Goal: Task Accomplishment & Management: Use online tool/utility

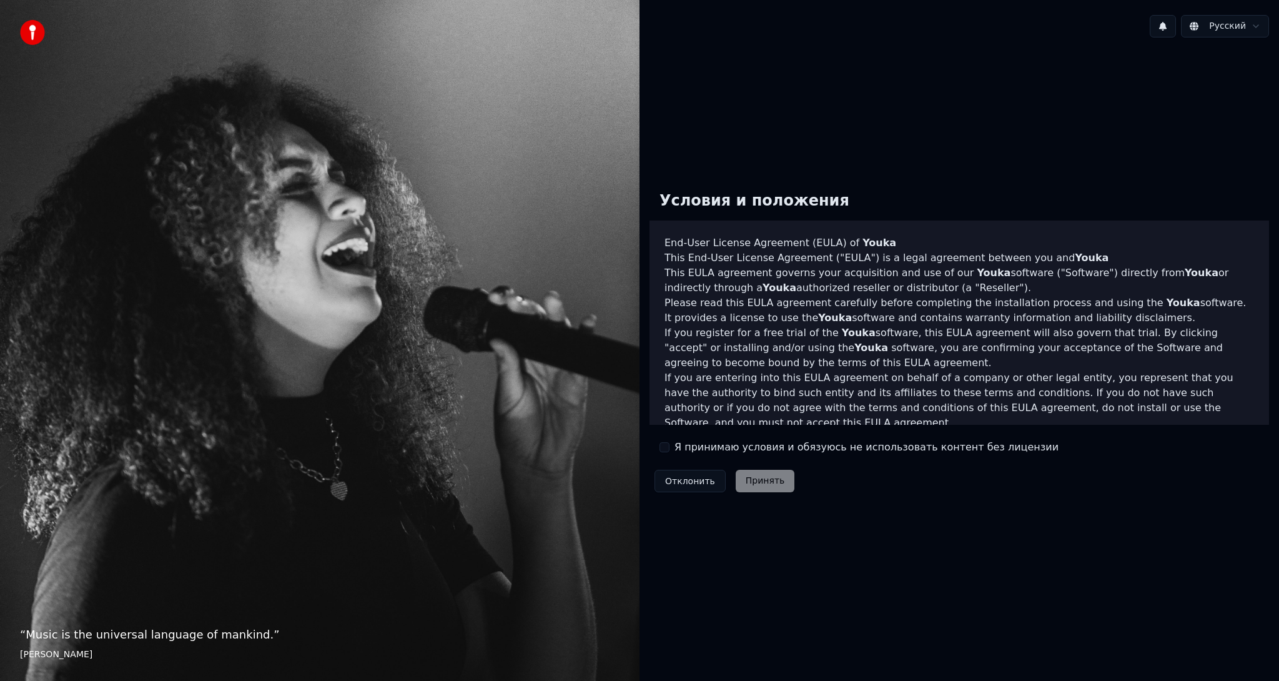
click at [667, 449] on button "Я принимаю условия и обязуюсь не использовать контент без лицензии" at bounding box center [664, 447] width 10 height 10
click at [752, 478] on button "Принять" at bounding box center [764, 481] width 59 height 22
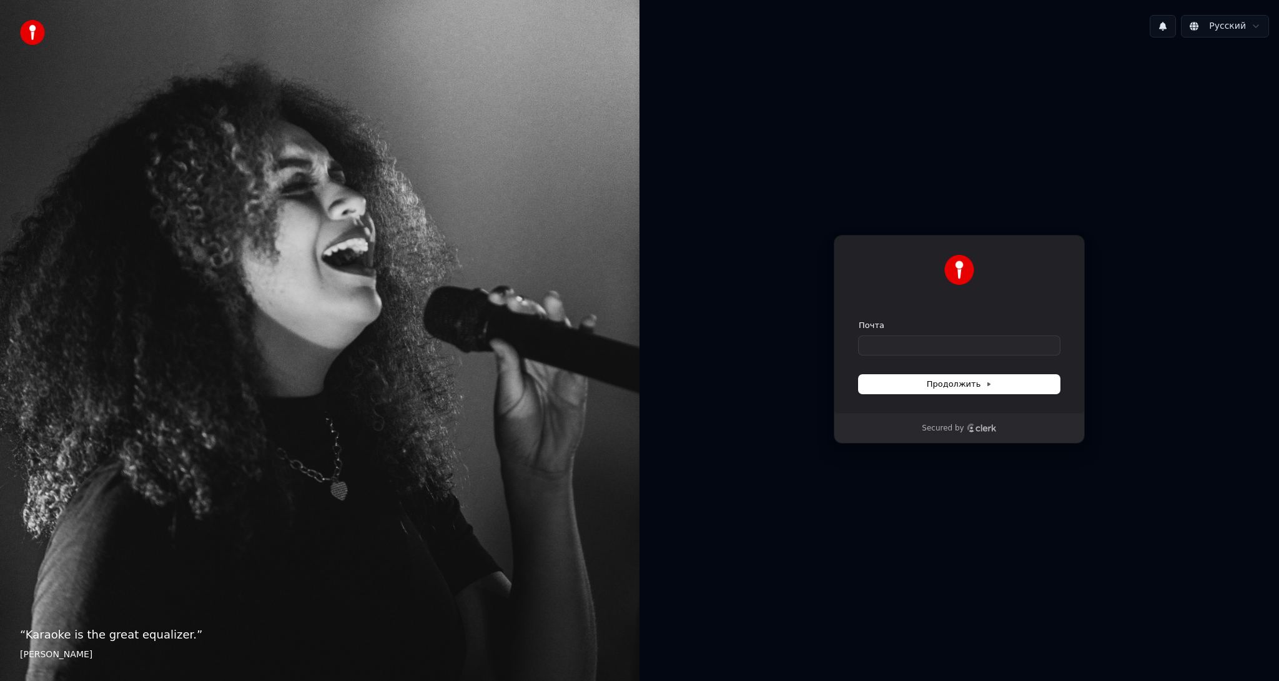
click at [924, 355] on form "Почта Продолжить" at bounding box center [958, 357] width 201 height 74
click at [920, 346] on input "Почта" at bounding box center [958, 345] width 201 height 19
click at [957, 393] on div "Продолжить с помощью Google или Почта Продолжить" at bounding box center [959, 324] width 251 height 179
click at [957, 380] on span "Продолжить" at bounding box center [960, 383] width 66 height 11
click at [917, 345] on input "Почта" at bounding box center [958, 345] width 201 height 19
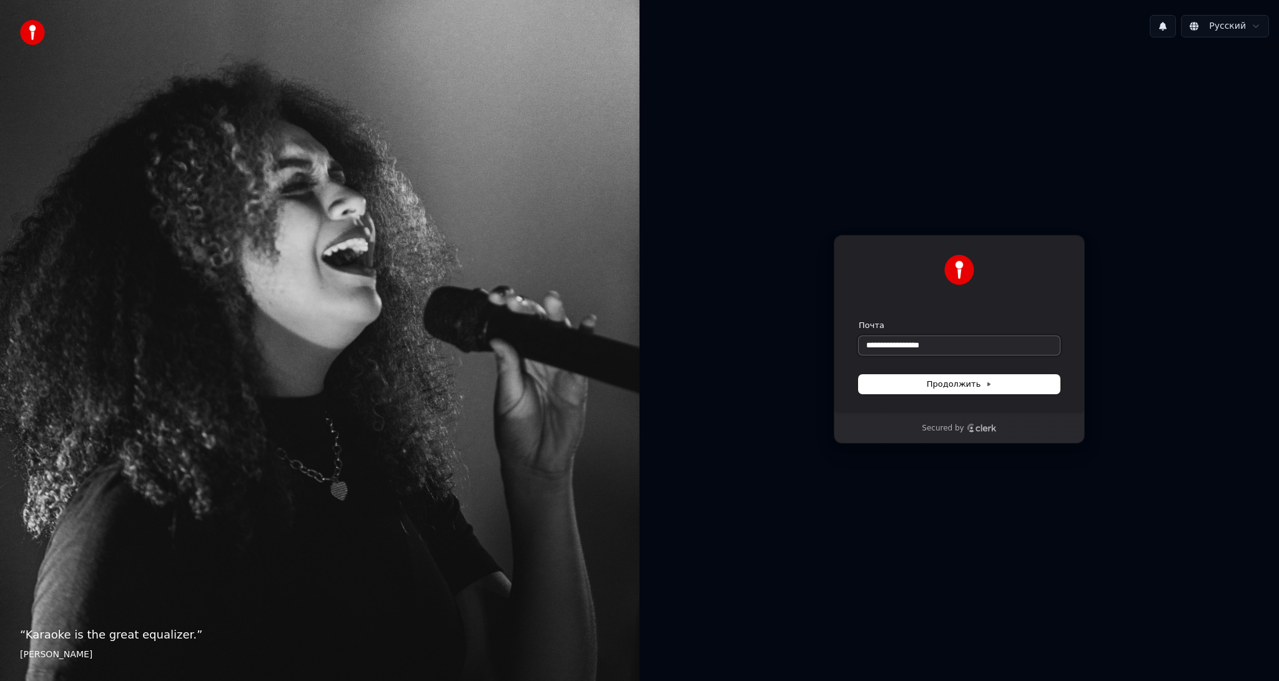
click at [858, 320] on button "submit" at bounding box center [858, 320] width 0 height 0
type input "**********"
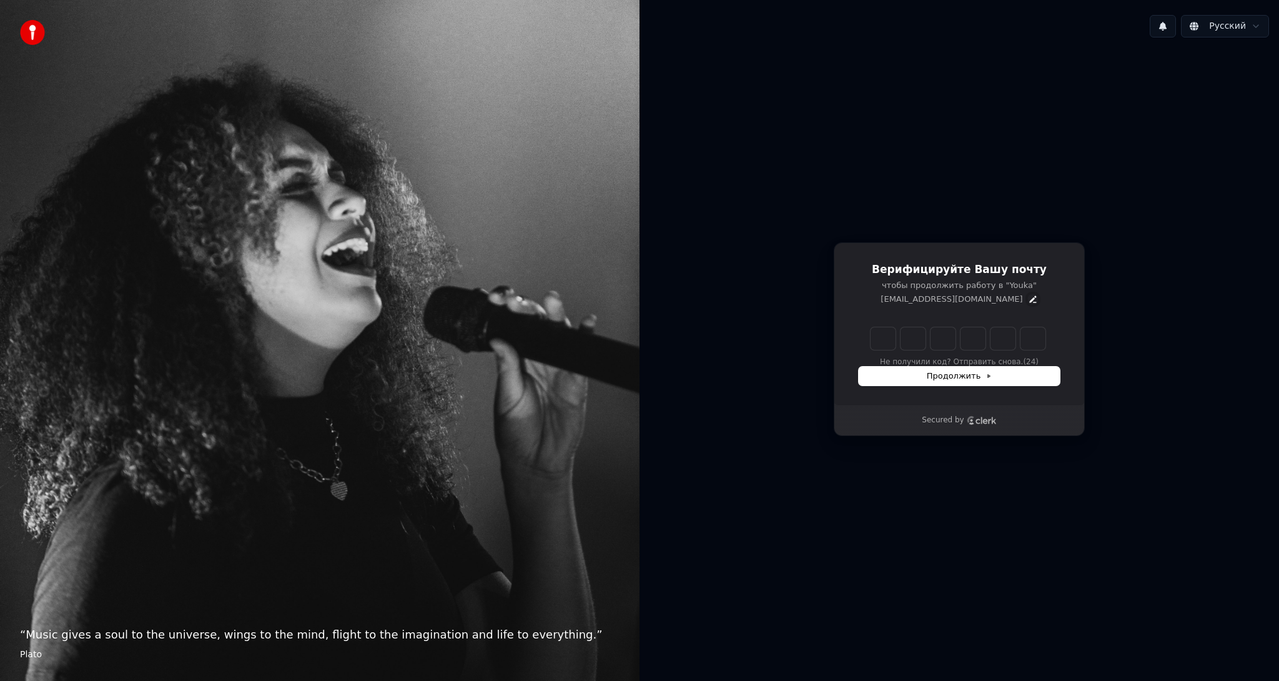
click at [1028, 297] on icon "Edit" at bounding box center [1033, 299] width 10 height 10
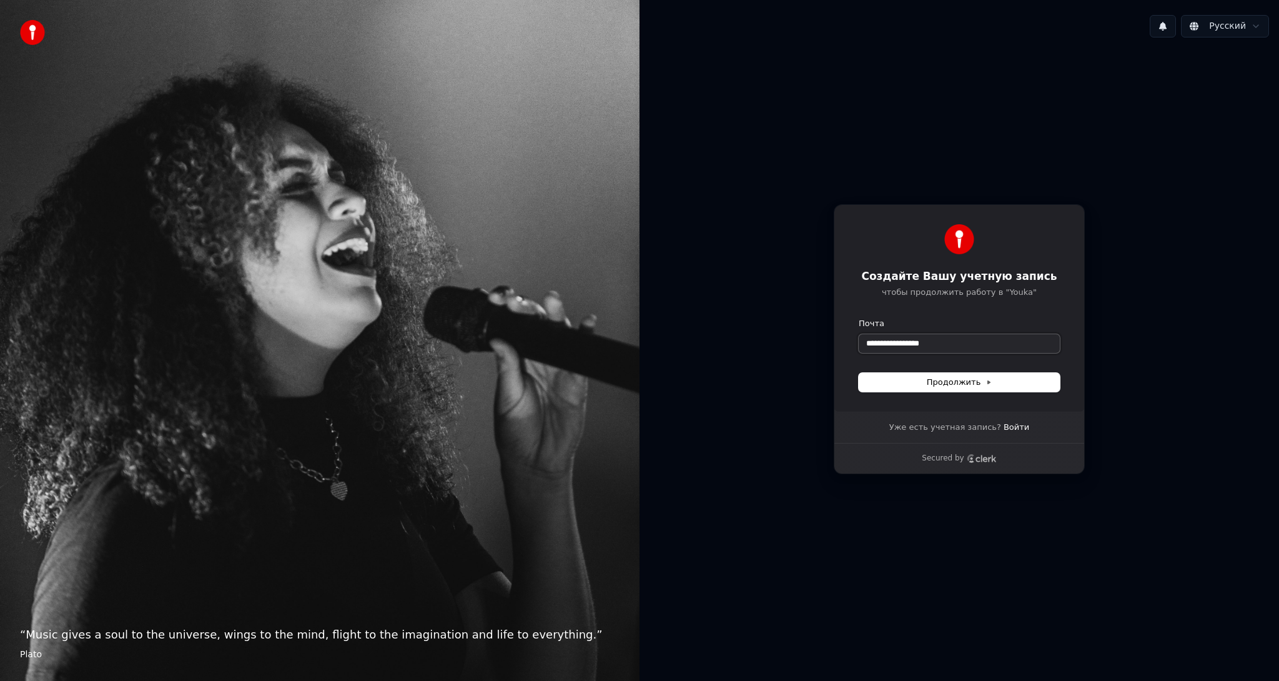
click at [884, 342] on input "**********" at bounding box center [958, 343] width 201 height 19
click at [993, 318] on div "Почта" at bounding box center [958, 323] width 201 height 11
click at [976, 382] on span "Продолжить" at bounding box center [960, 381] width 66 height 11
type input "**********"
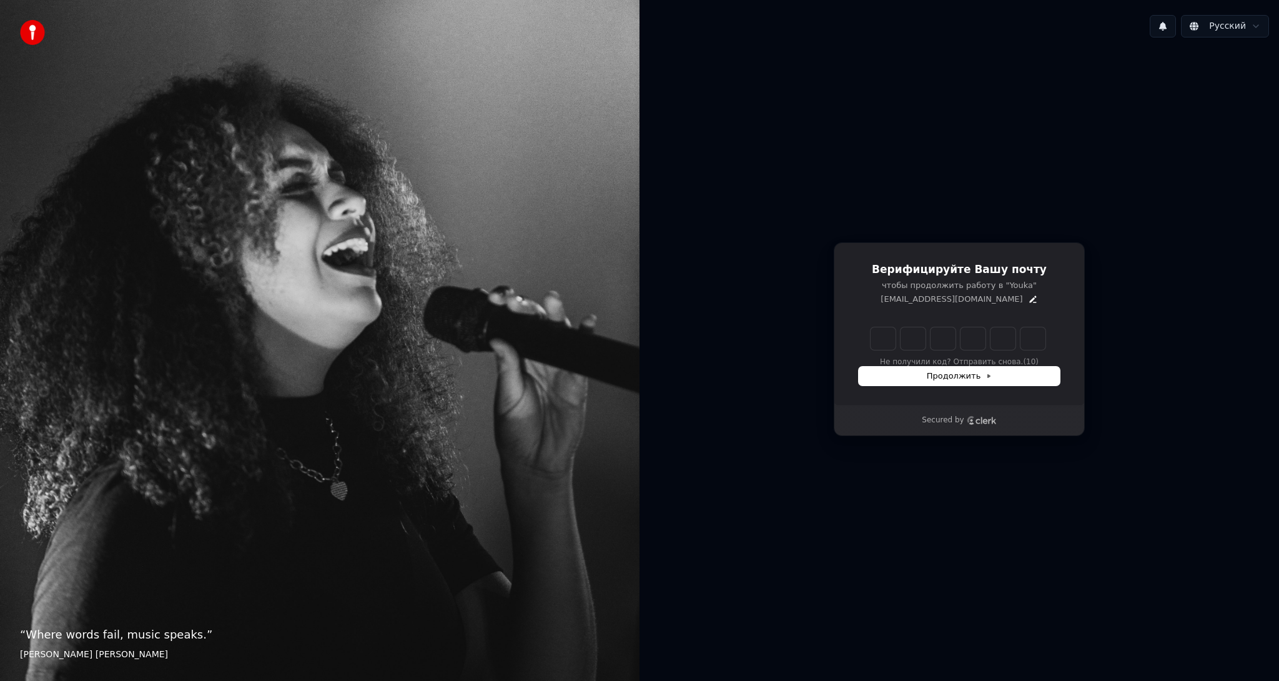
type input "******"
type input "*"
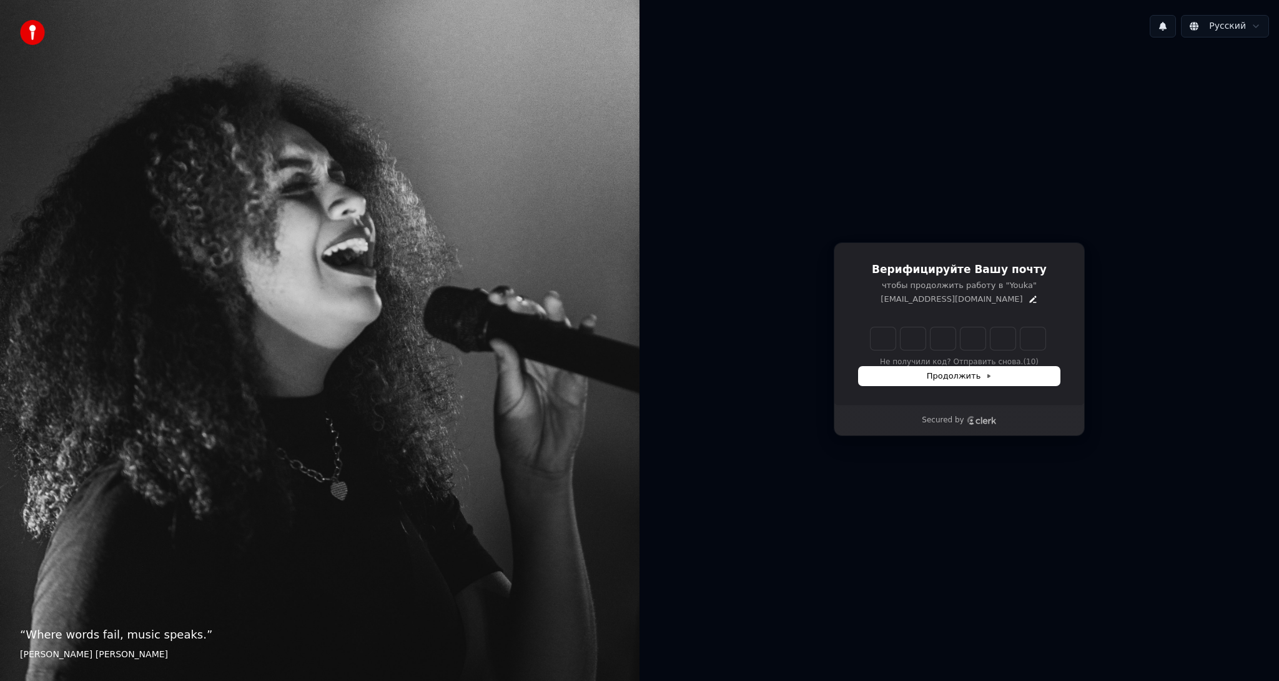
type input "*"
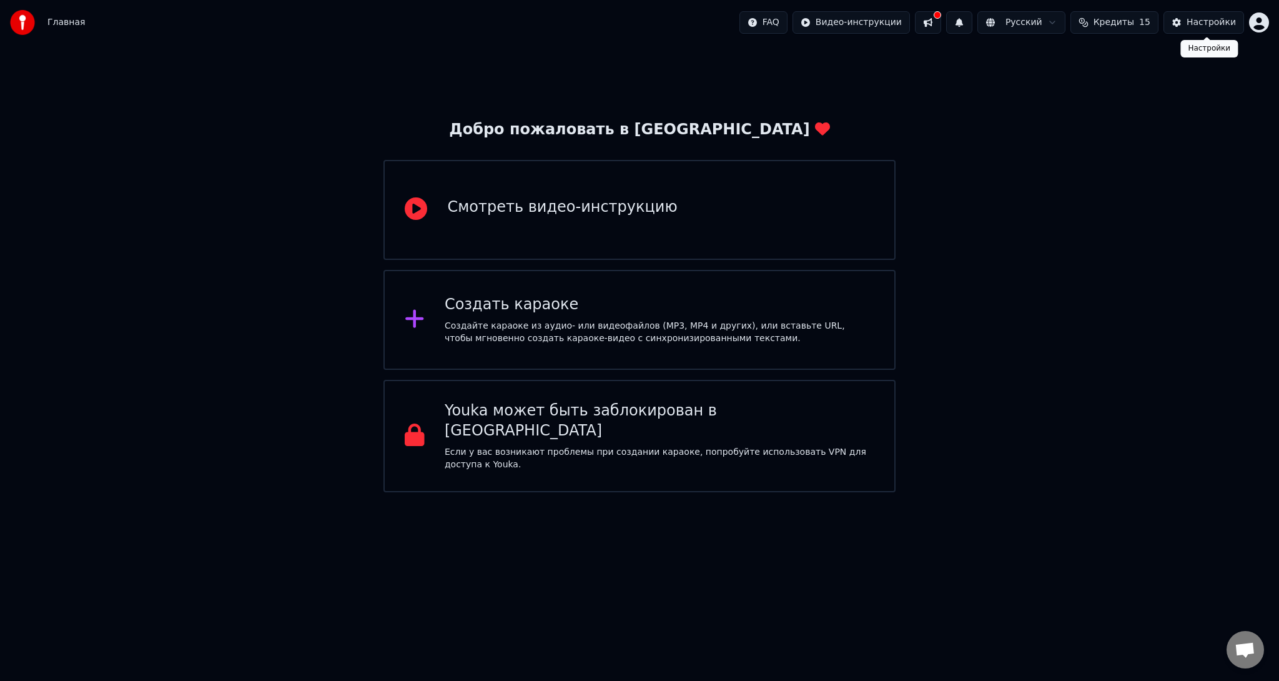
click at [1191, 27] on div "Настройки" at bounding box center [1210, 22] width 49 height 12
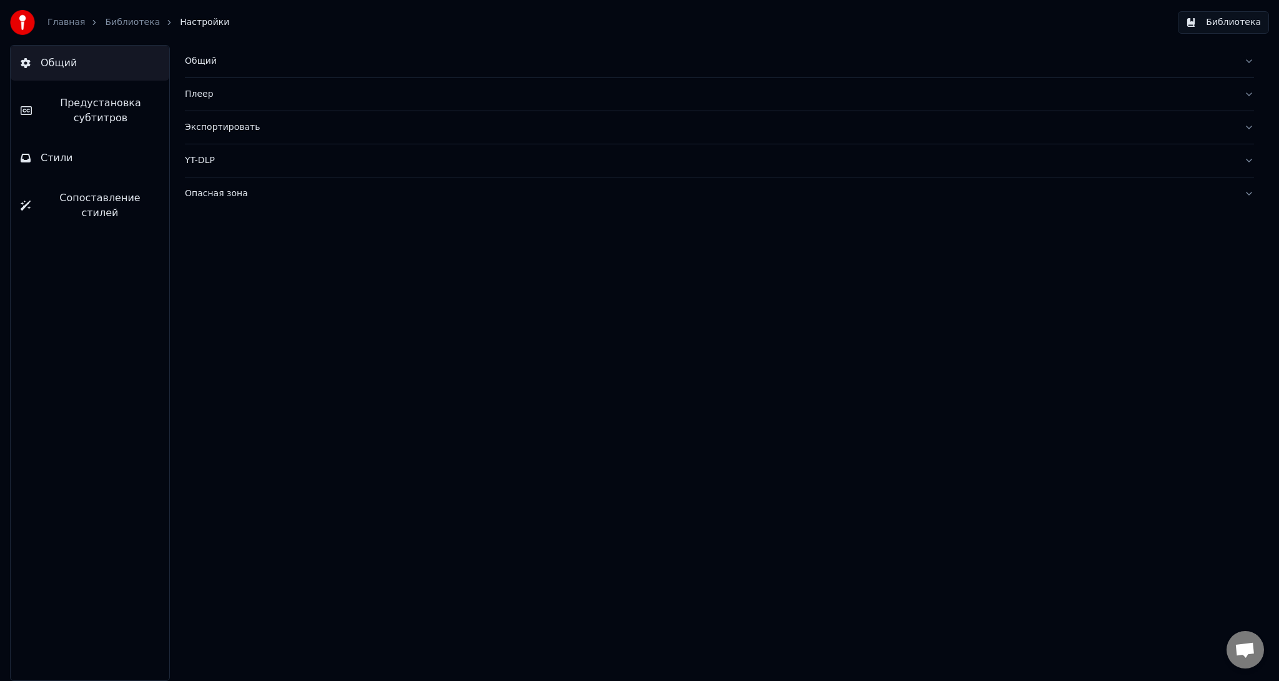
click at [210, 94] on div "Плеер" at bounding box center [709, 94] width 1049 height 12
click at [119, 19] on link "Библиотека" at bounding box center [132, 22] width 55 height 12
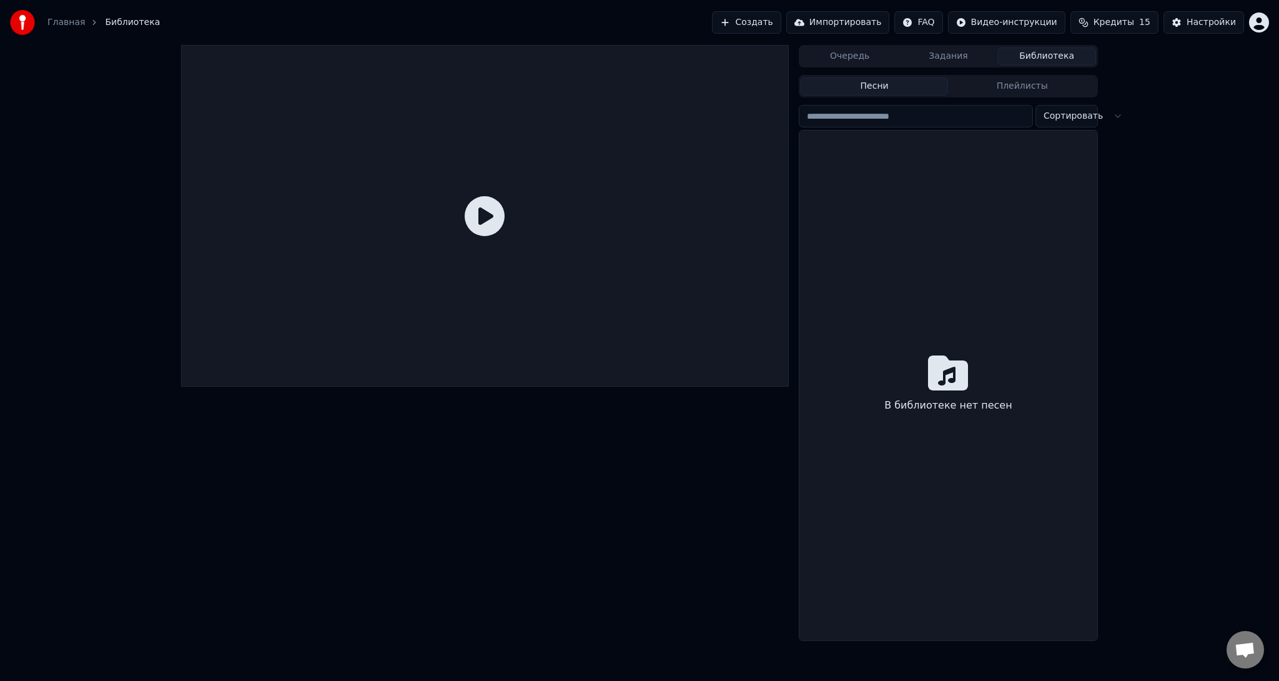
click at [70, 25] on link "Главная" at bounding box center [65, 22] width 37 height 12
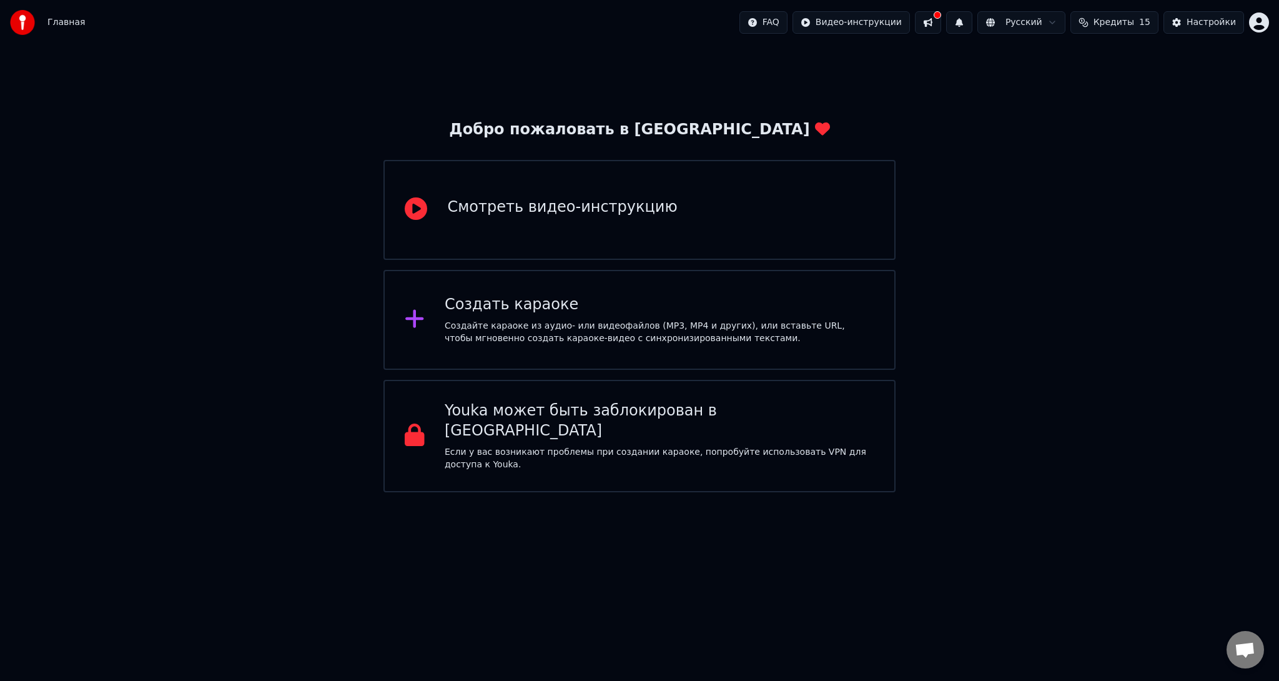
click at [639, 219] on div "Смотреть видео-инструкцию" at bounding box center [562, 209] width 230 height 25
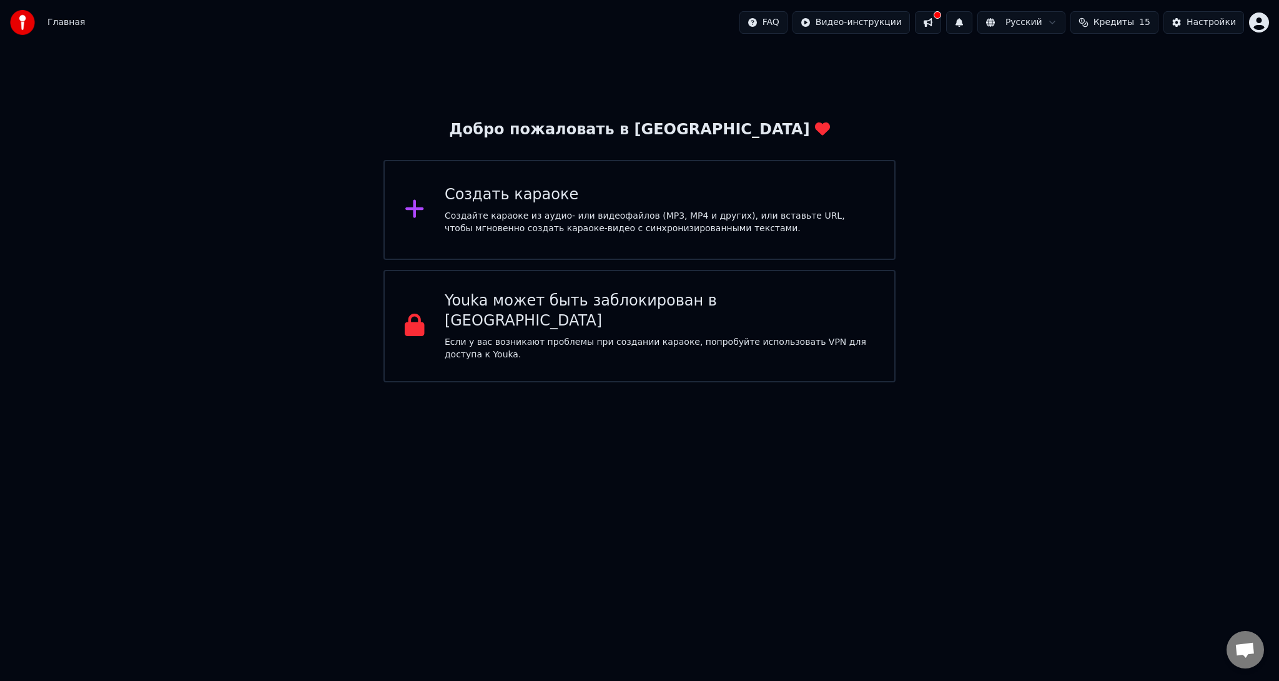
click at [62, 21] on span "Главная" at bounding box center [65, 22] width 37 height 12
click at [22, 24] on img at bounding box center [22, 22] width 25 height 25
click at [941, 23] on button at bounding box center [928, 22] width 26 height 22
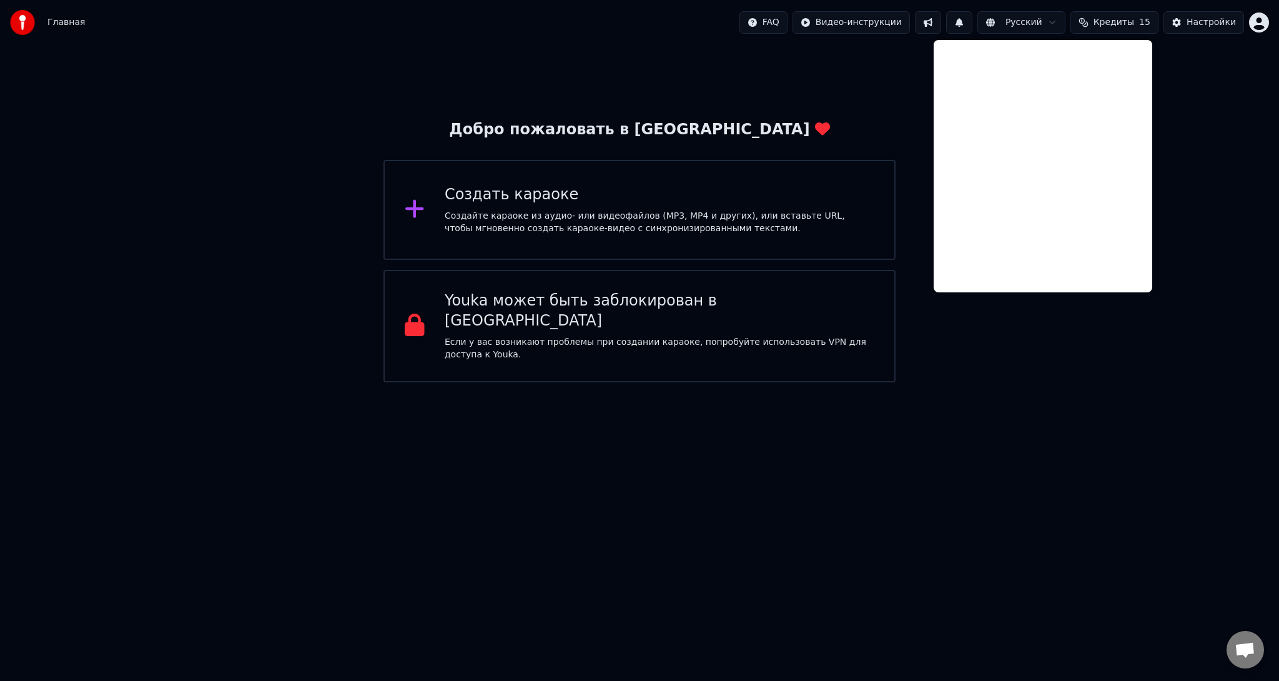
click at [1171, 90] on div "Добро пожаловать в Youka Создать караоке Создайте караоке из аудио- или видеофа…" at bounding box center [639, 213] width 1279 height 337
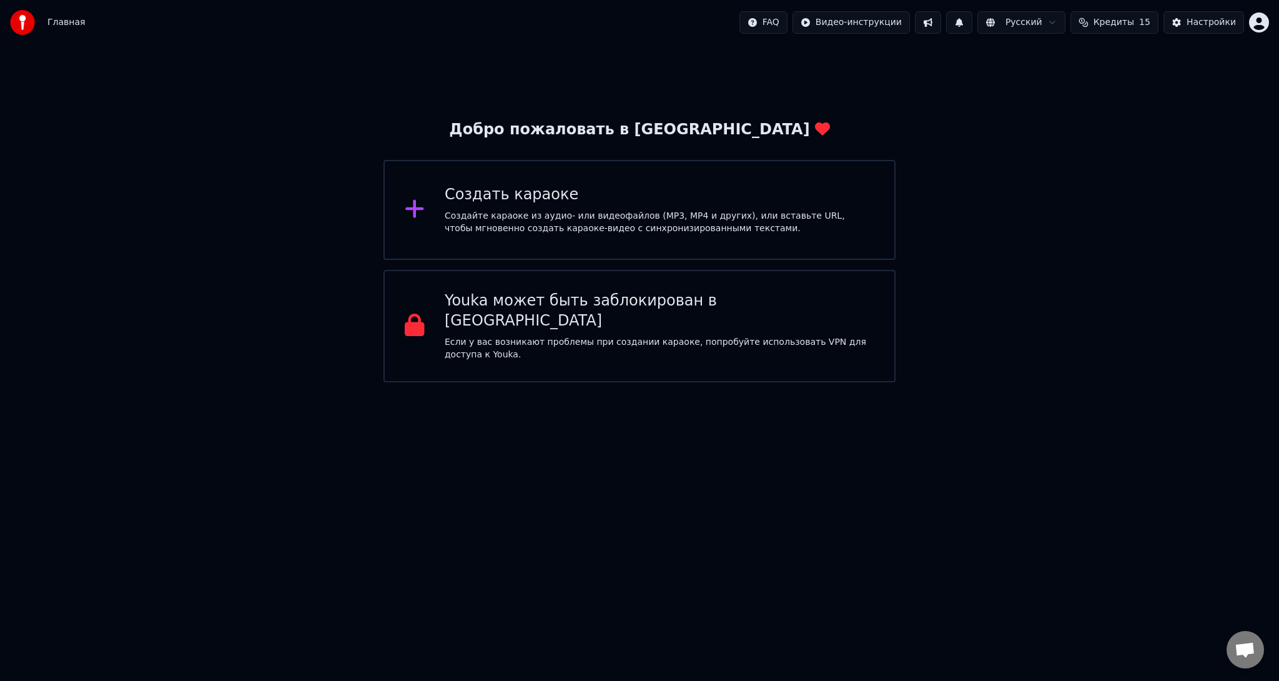
click at [724, 229] on div "Создайте караоке из аудио- или видеофайлов (MP3, MP4 и других), или вставьте UR…" at bounding box center [660, 222] width 430 height 25
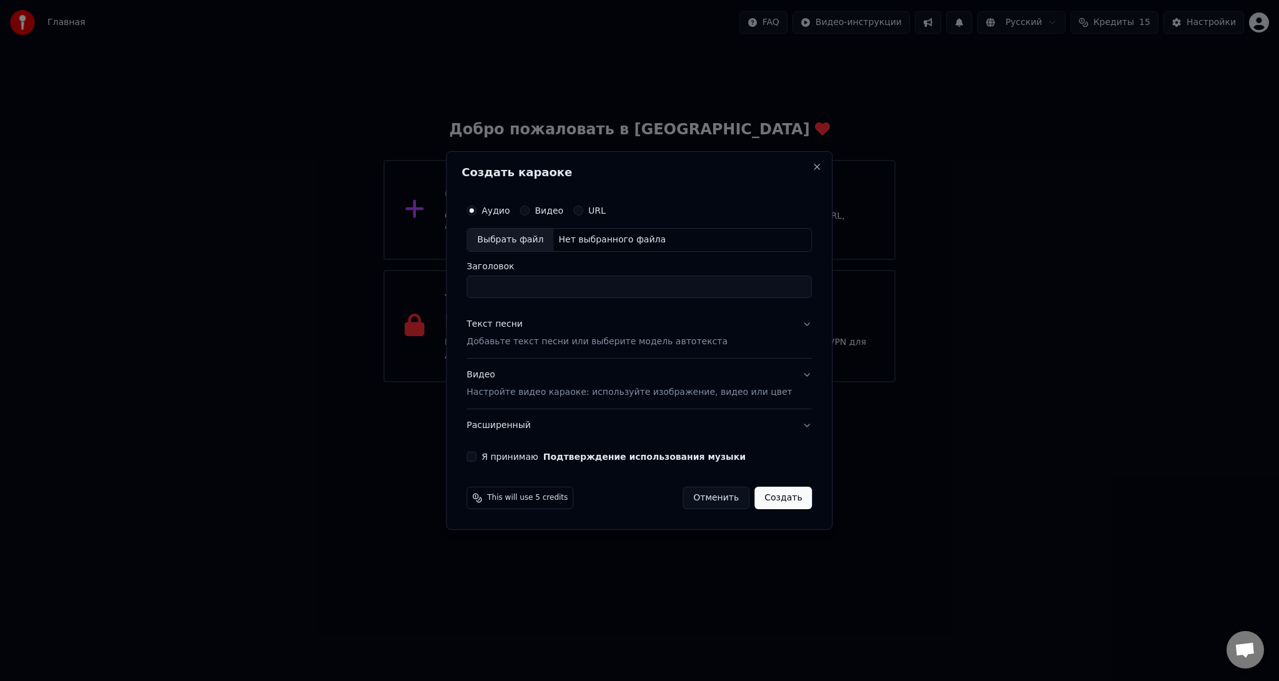
click at [606, 213] on label "URL" at bounding box center [596, 210] width 17 height 9
click at [583, 213] on button "URL" at bounding box center [578, 210] width 10 height 10
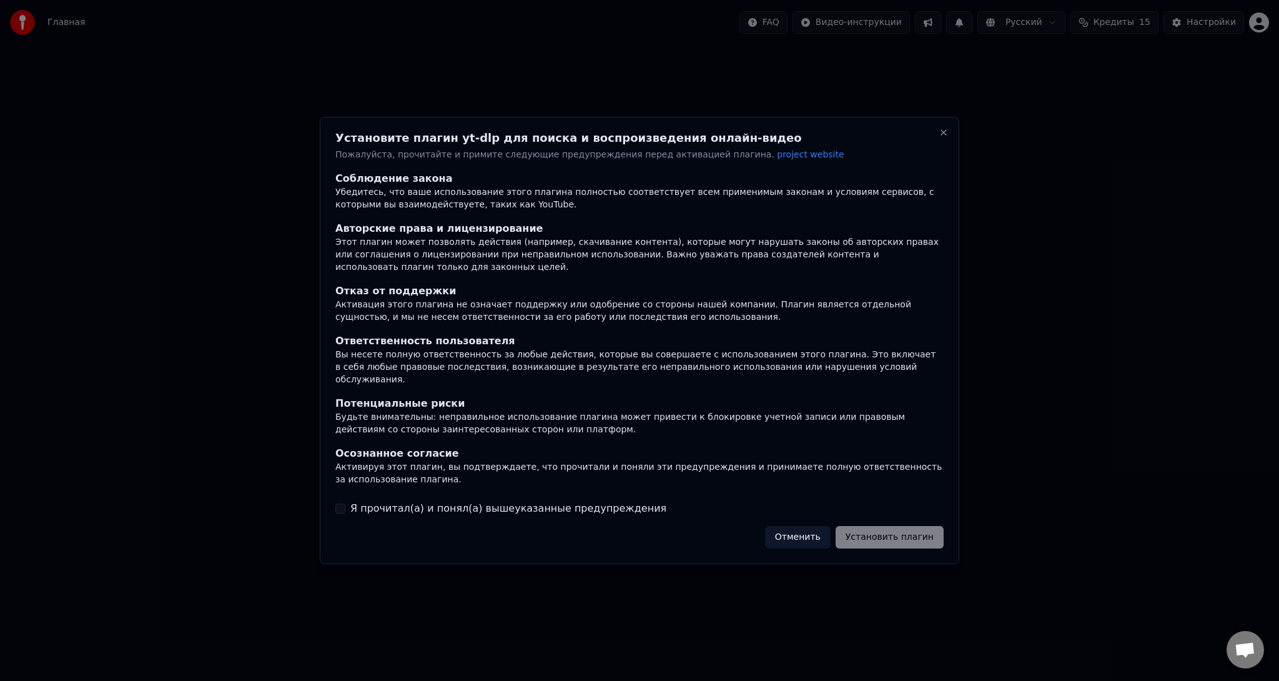
click at [341, 503] on button "Я прочитал(а) и понял(а) вышеуказанные предупреждения" at bounding box center [340, 508] width 10 height 10
click at [901, 526] on button "Установить плагин" at bounding box center [889, 537] width 108 height 22
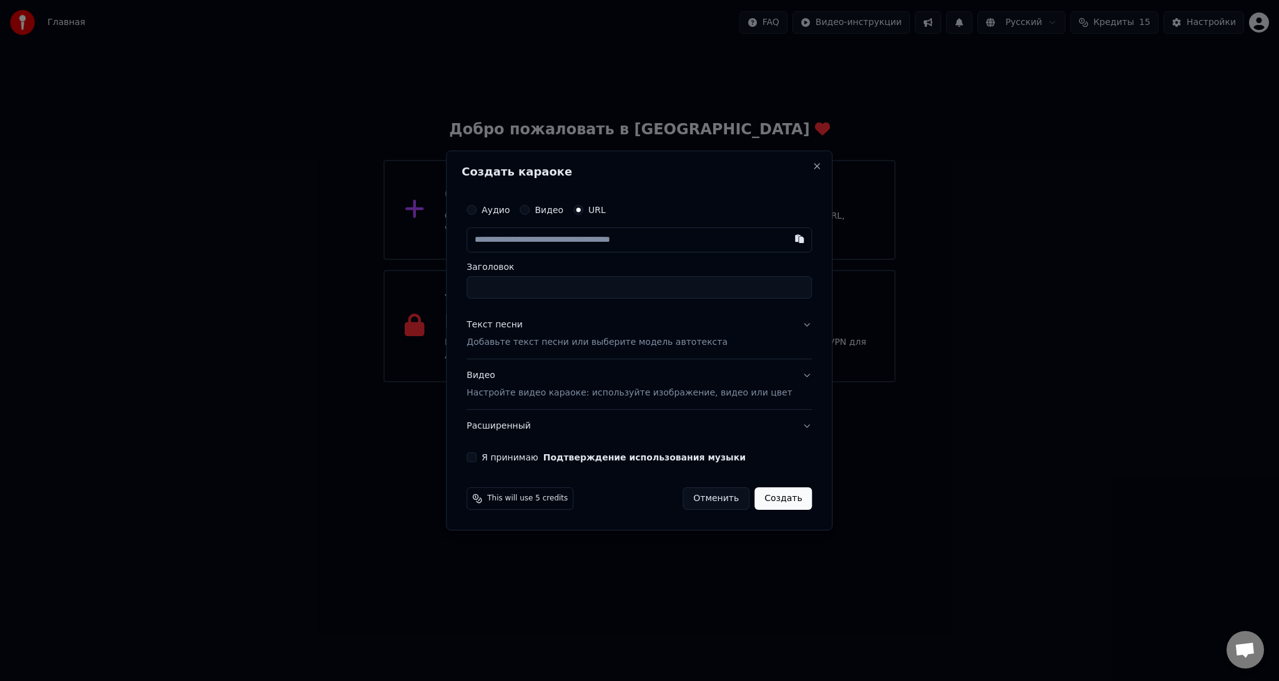
paste input "**********"
type input "**********"
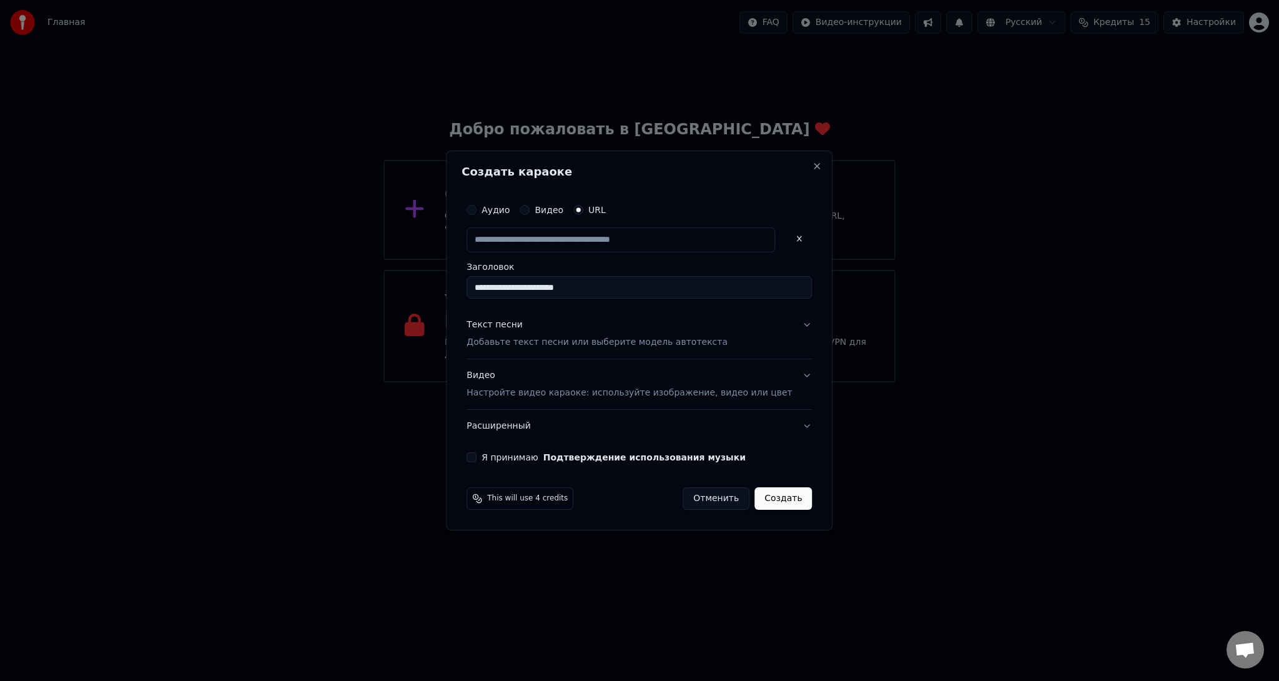
click at [621, 292] on input "**********" at bounding box center [638, 287] width 345 height 22
click at [682, 342] on p "Добавьте текст песни или выберите модель автотекста" at bounding box center [596, 342] width 261 height 12
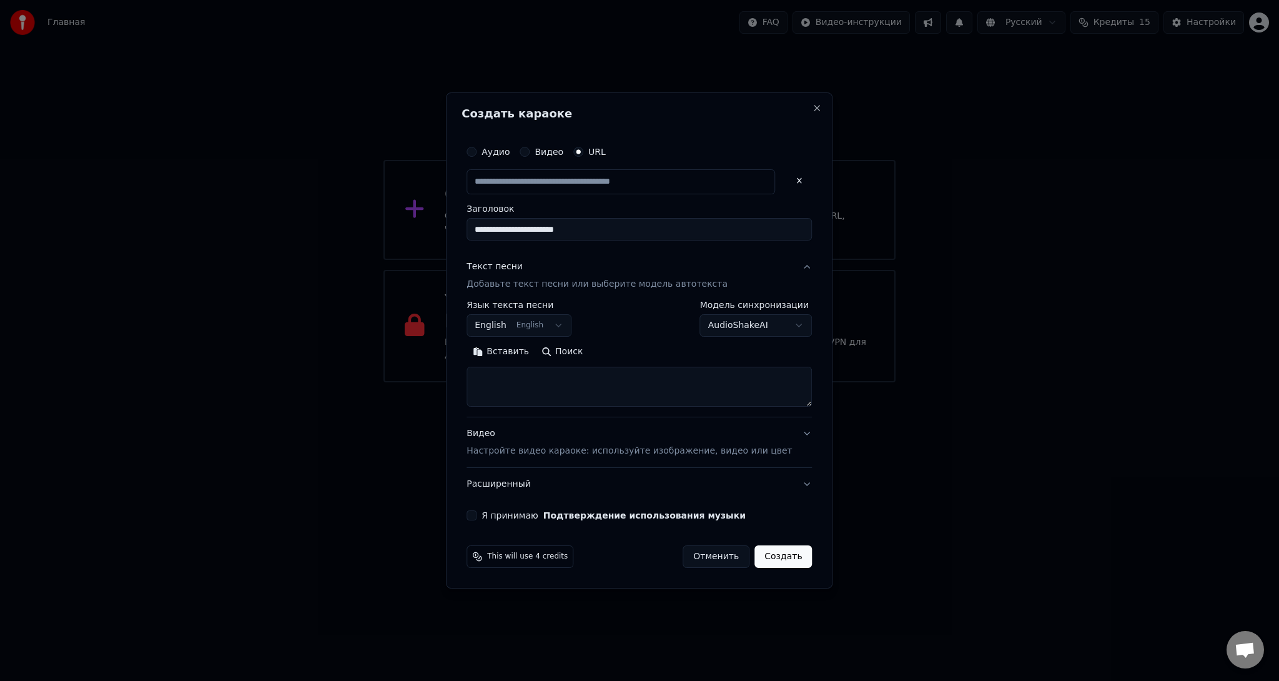
type input "**********"
click at [694, 327] on body "**********" at bounding box center [639, 191] width 1279 height 382
click at [782, 267] on button "Текст песни Добавьте текст песни или выберите модель автотекста" at bounding box center [638, 275] width 345 height 50
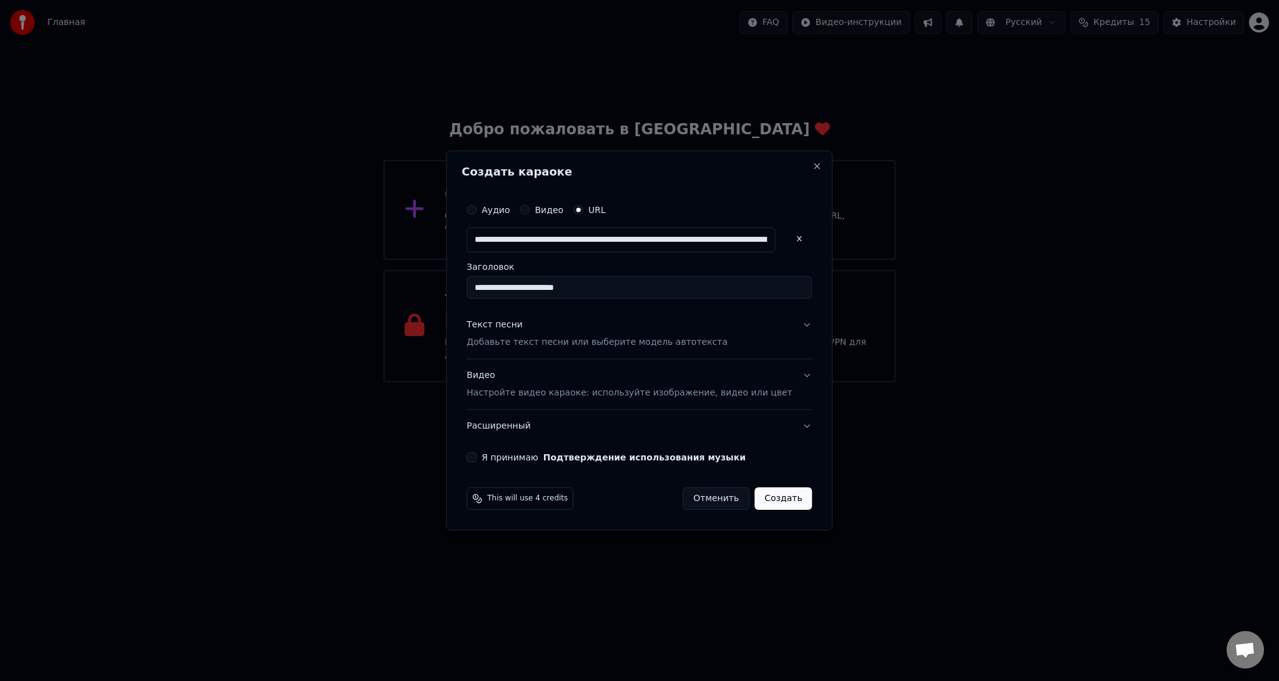
click at [778, 330] on button "Текст песни Добавьте текст песни или выберите модель автотекста" at bounding box center [638, 333] width 345 height 50
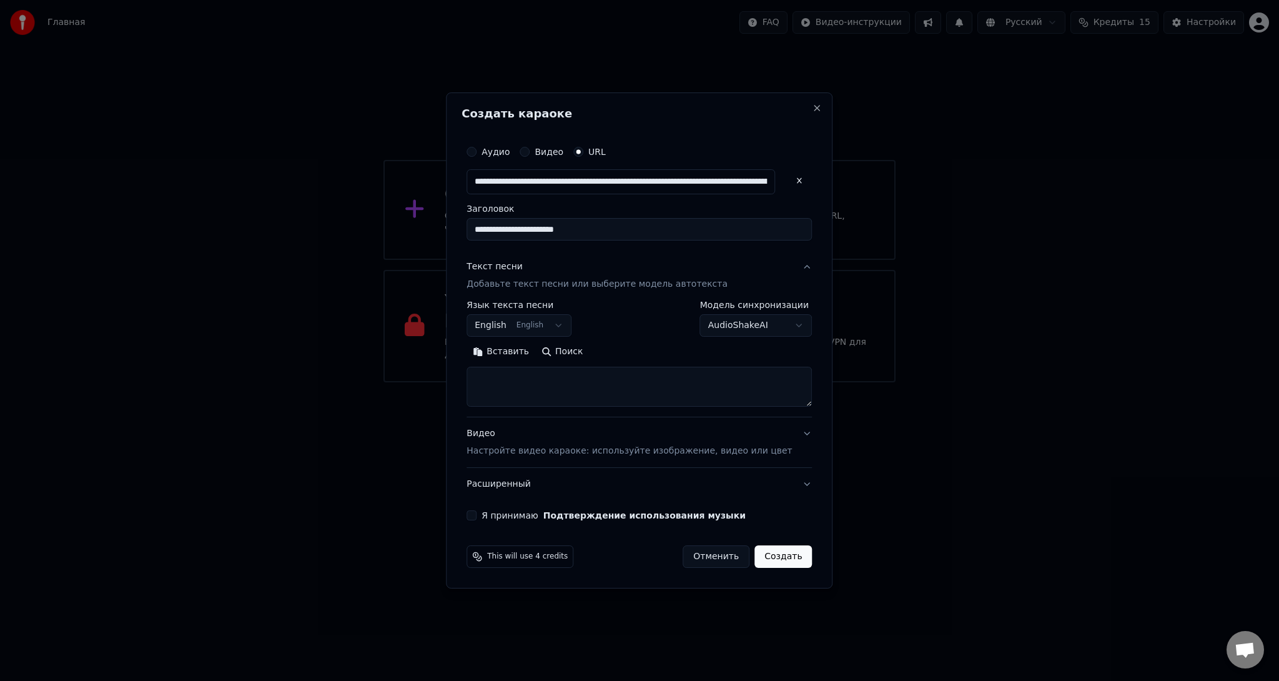
click at [775, 428] on button "Видео Настройте видео караоке: используйте изображение, видео или цвет" at bounding box center [638, 442] width 345 height 50
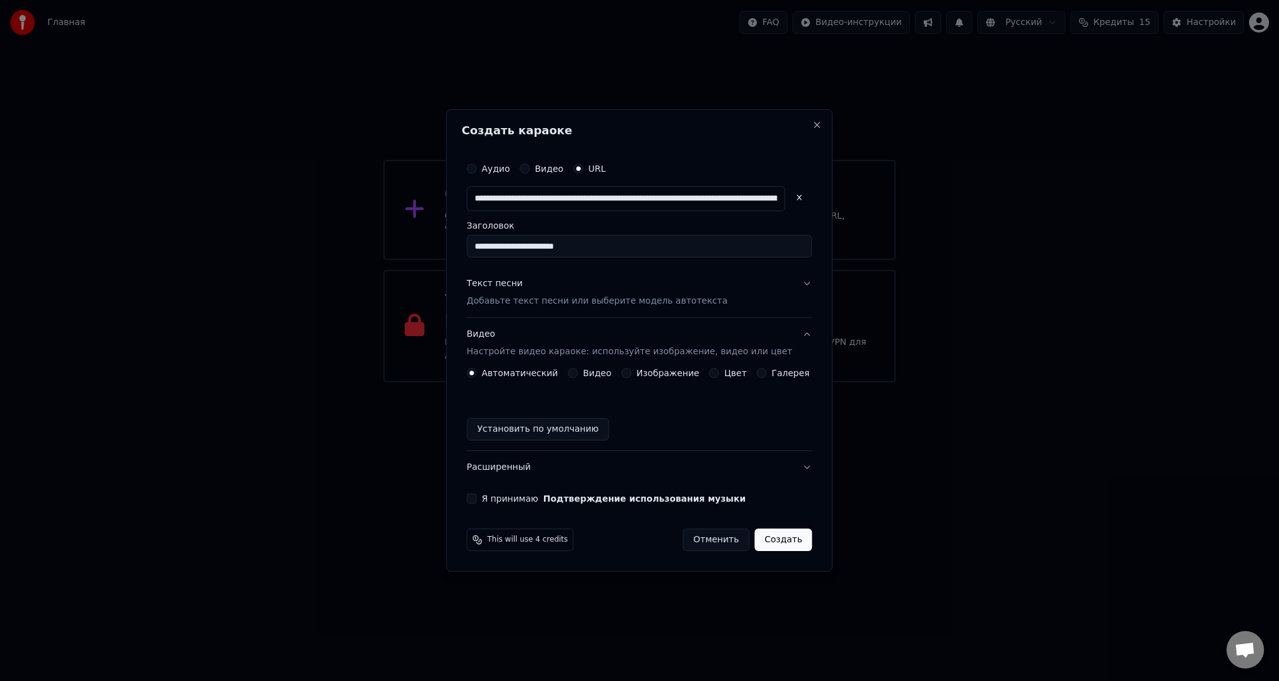
click at [490, 499] on div "Я принимаю Подтверждение использования музыки" at bounding box center [638, 498] width 345 height 10
click at [490, 500] on div "Я принимаю Подтверждение использования музыки" at bounding box center [638, 498] width 345 height 10
click at [476, 498] on button "Я принимаю Подтверждение использования музыки" at bounding box center [471, 498] width 10 height 10
click at [779, 544] on button "Создать" at bounding box center [782, 539] width 57 height 22
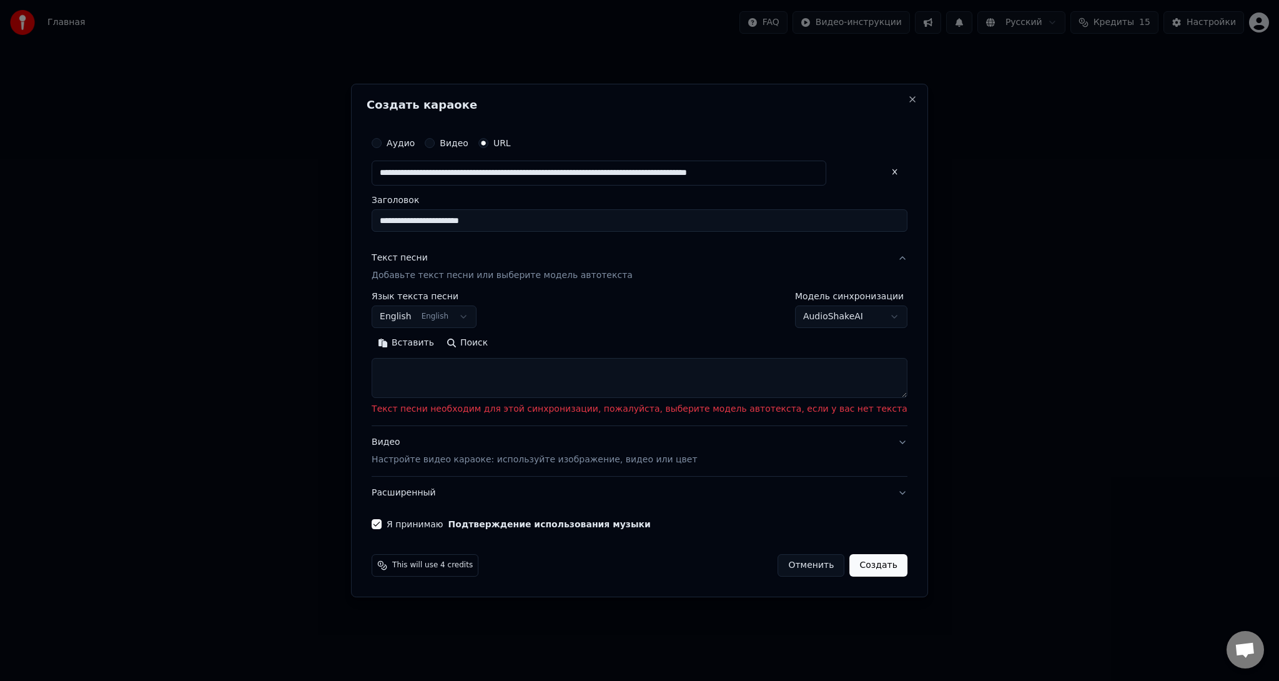
click at [554, 370] on textarea at bounding box center [639, 378] width 536 height 40
paste textarea "**********"
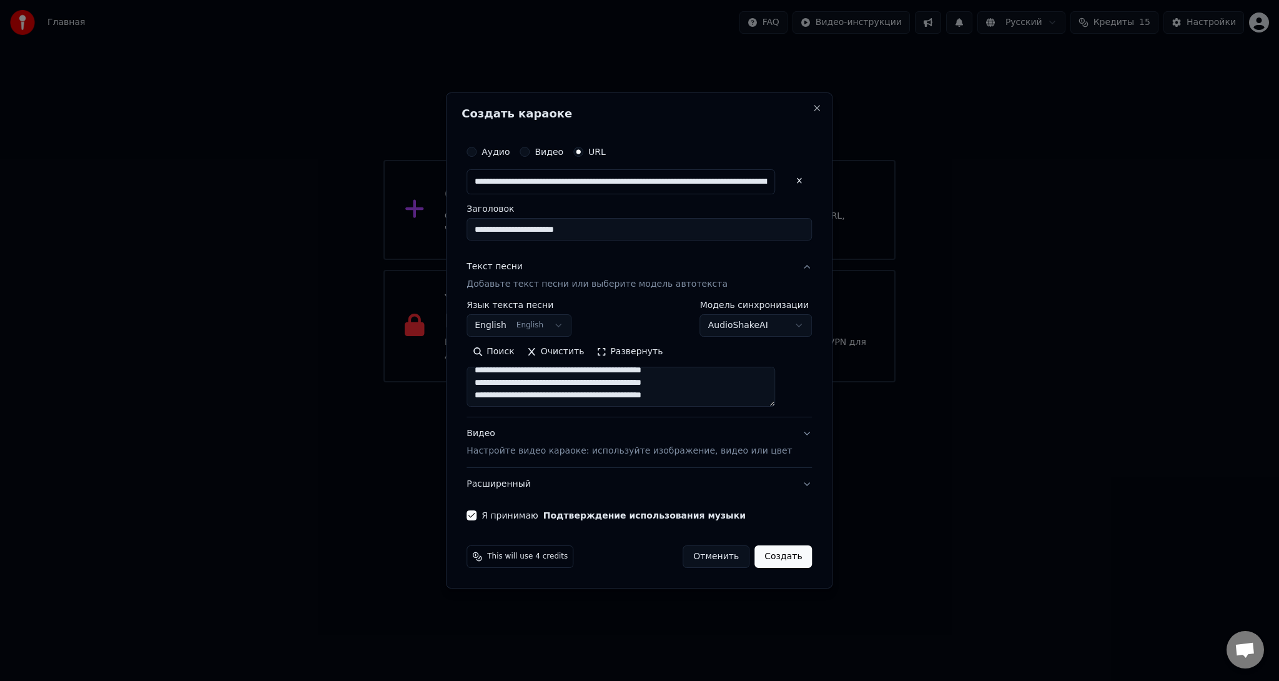
scroll to position [832, 0]
type textarea "**********"
click at [773, 549] on button "Создать" at bounding box center [782, 556] width 57 height 22
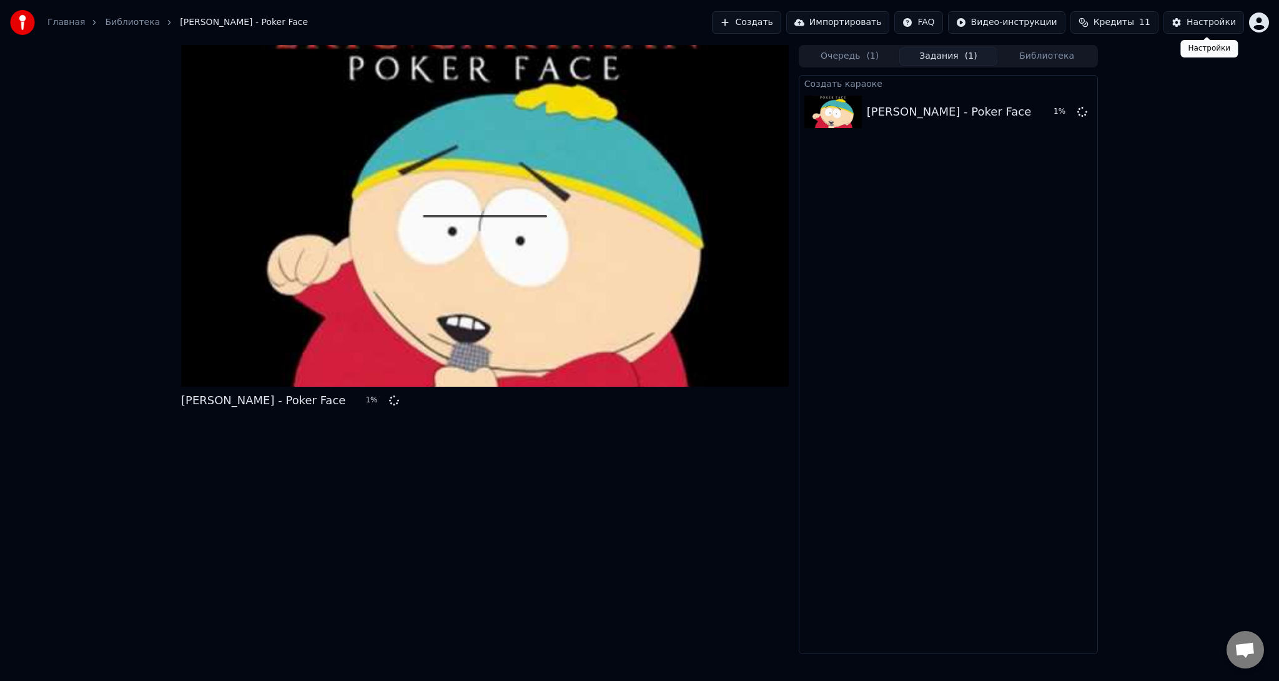
click at [1192, 24] on div "Настройки" at bounding box center [1210, 22] width 49 height 12
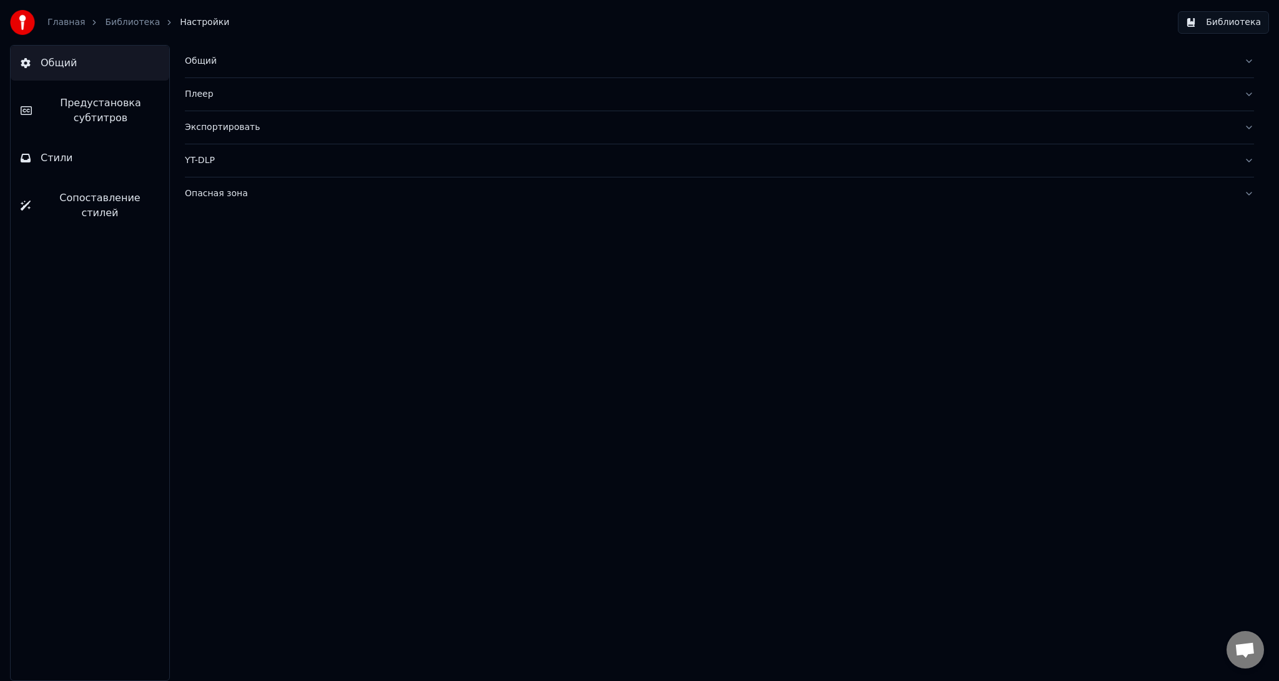
click at [126, 21] on link "Библиотека" at bounding box center [132, 22] width 55 height 12
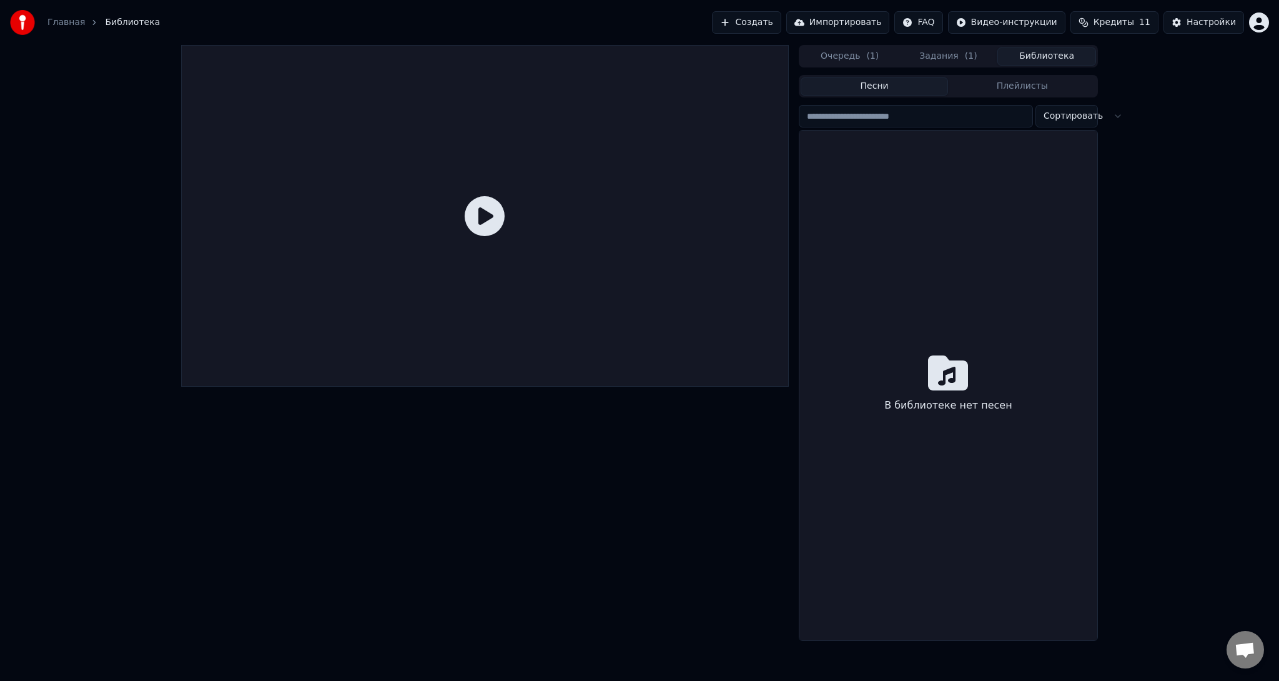
click at [1028, 57] on button "Библиотека" at bounding box center [1046, 56] width 99 height 18
click at [944, 55] on button "Задания ( 1 )" at bounding box center [948, 56] width 99 height 18
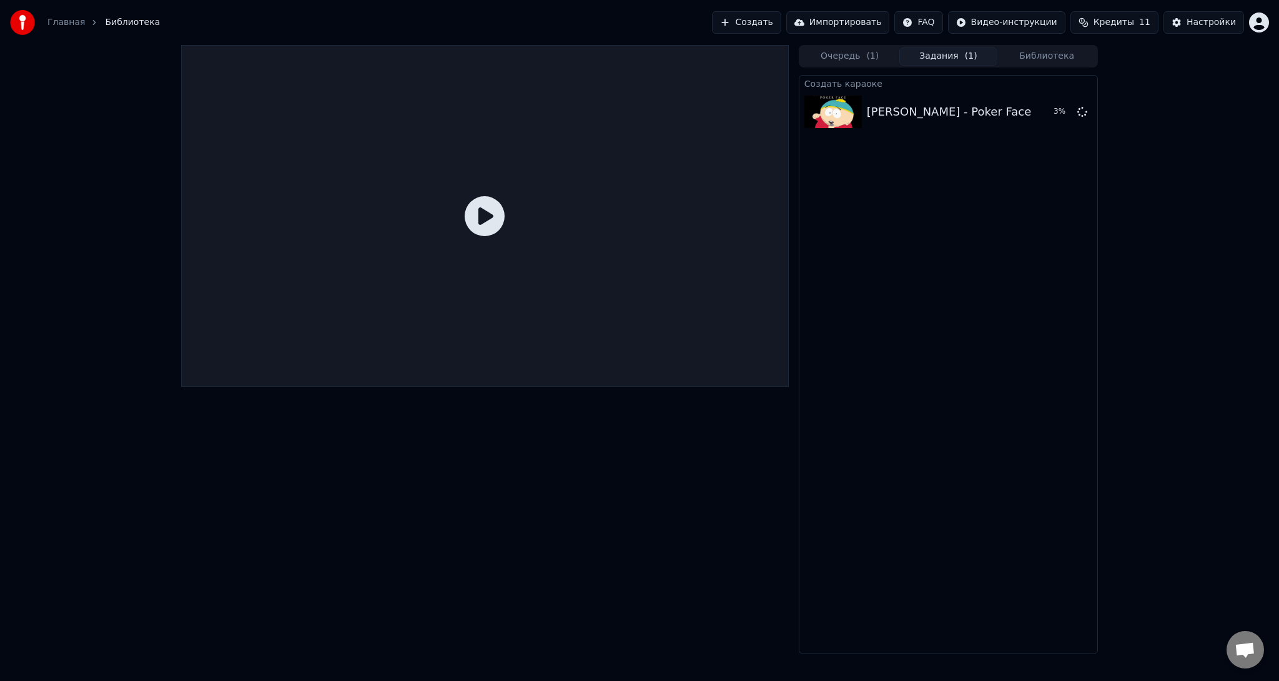
click at [853, 50] on button "Очередь ( 1 )" at bounding box center [849, 56] width 99 height 18
click at [922, 56] on button "Задания ( 1 )" at bounding box center [948, 56] width 99 height 18
click at [937, 21] on html "Главная Библиотека Создать Импортировать FAQ Видео-инструкции Кредиты 11 Настро…" at bounding box center [639, 340] width 1279 height 681
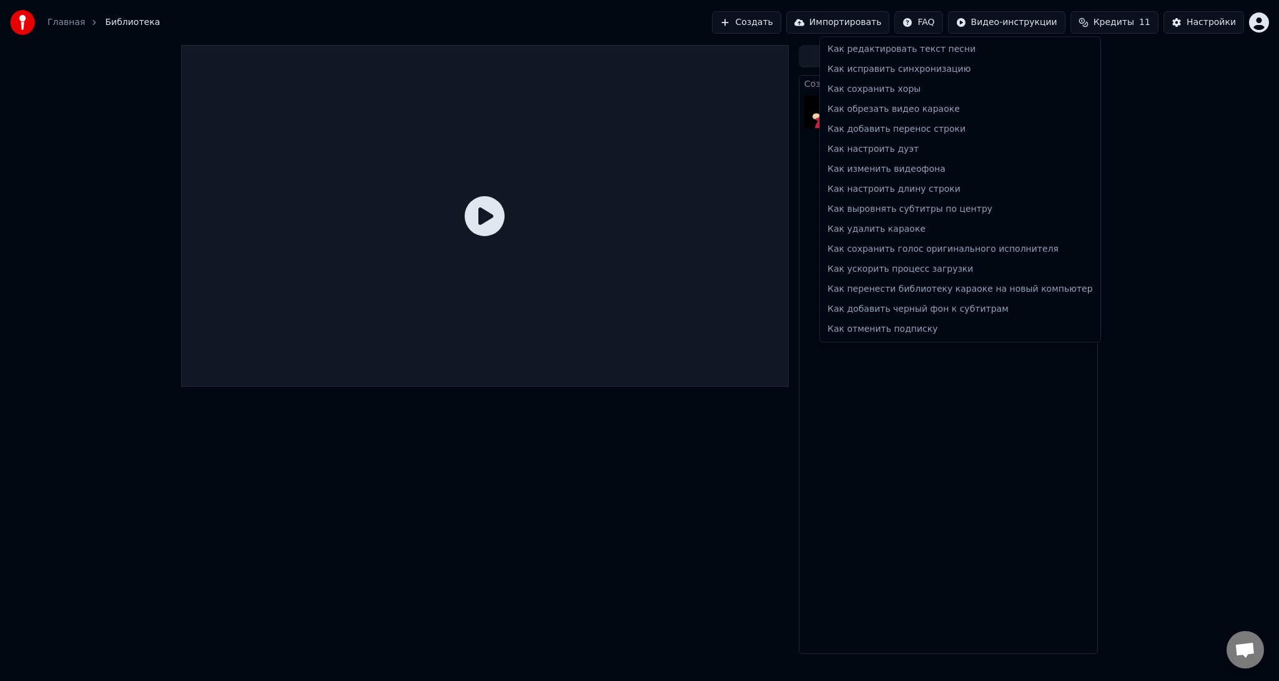
click at [1142, 228] on html "Главная Библиотека Создать Импортировать FAQ Видео-инструкции Кредиты 11 Настро…" at bounding box center [639, 340] width 1279 height 681
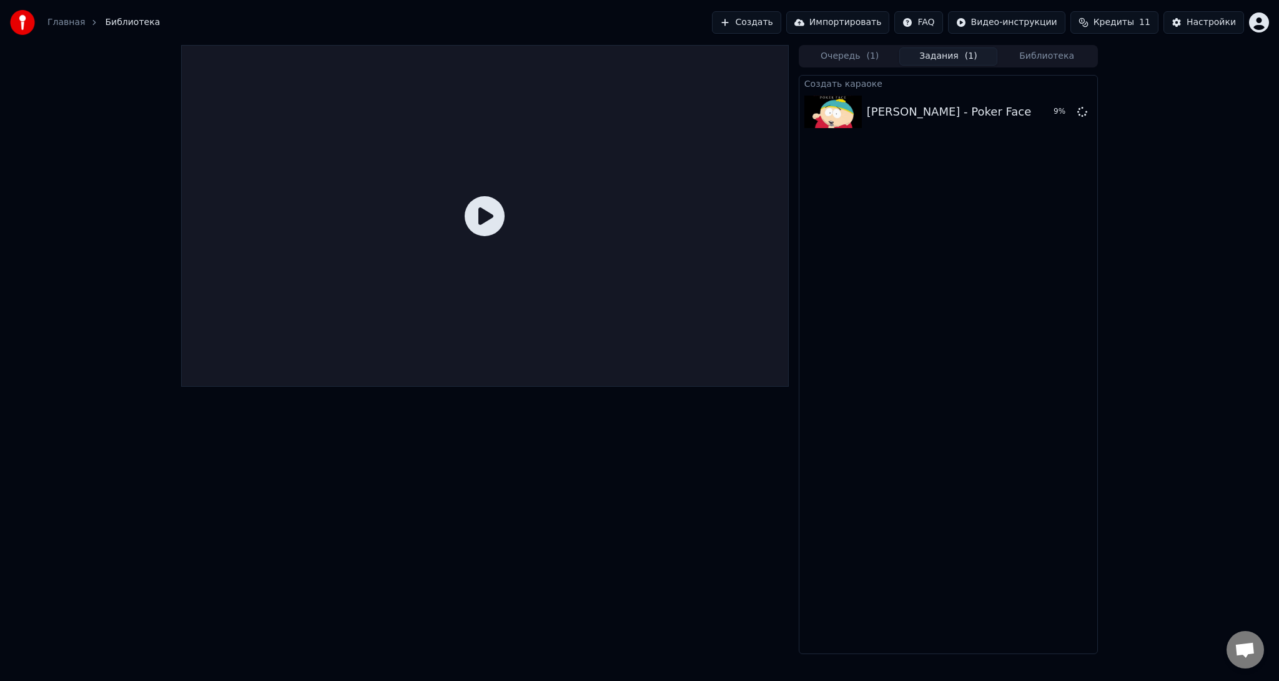
click at [1058, 62] on button "Библиотека" at bounding box center [1046, 56] width 99 height 18
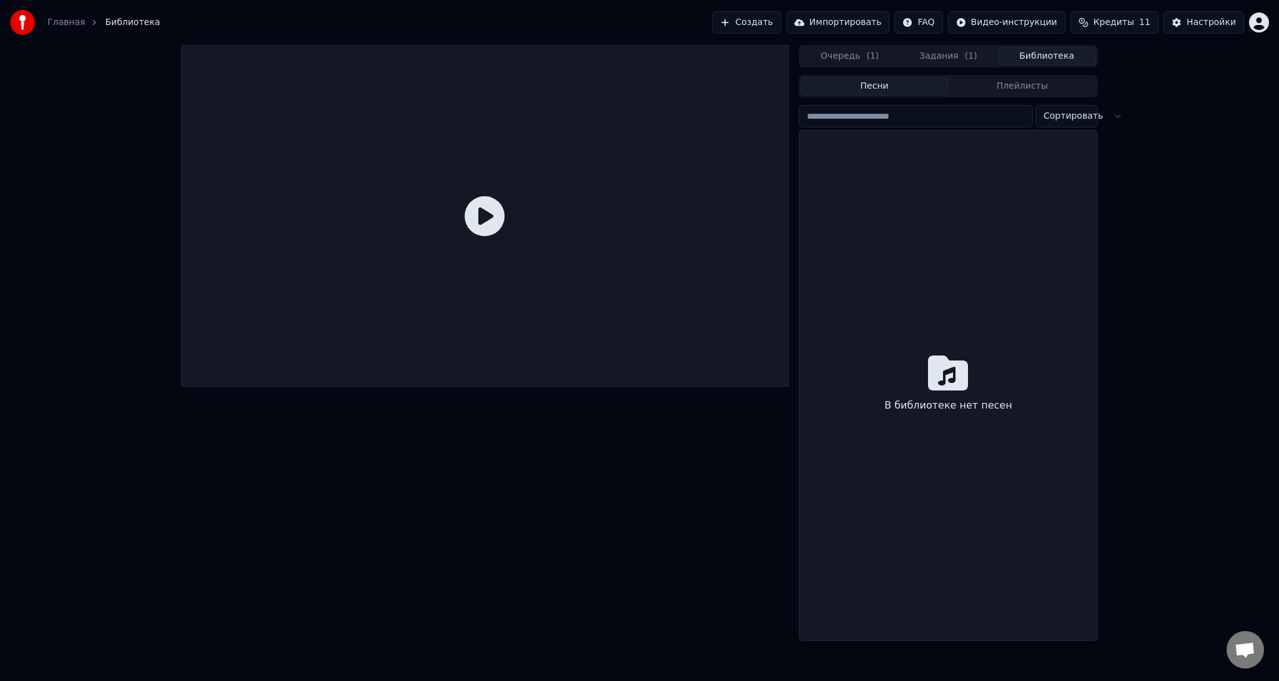
click at [967, 64] on button "Задания ( 1 )" at bounding box center [948, 56] width 99 height 18
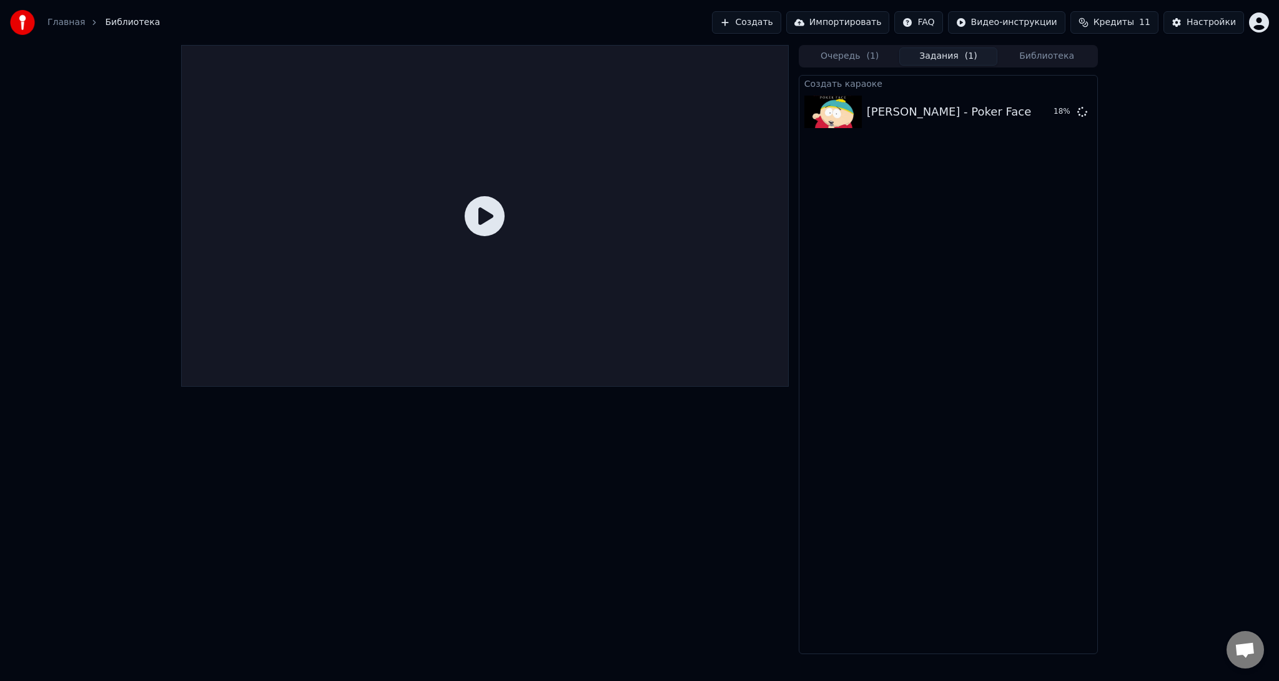
click at [947, 17] on html "Главная Библиотека Создать Импортировать FAQ Видео-инструкции Кредиты 11 Настро…" at bounding box center [639, 340] width 1279 height 681
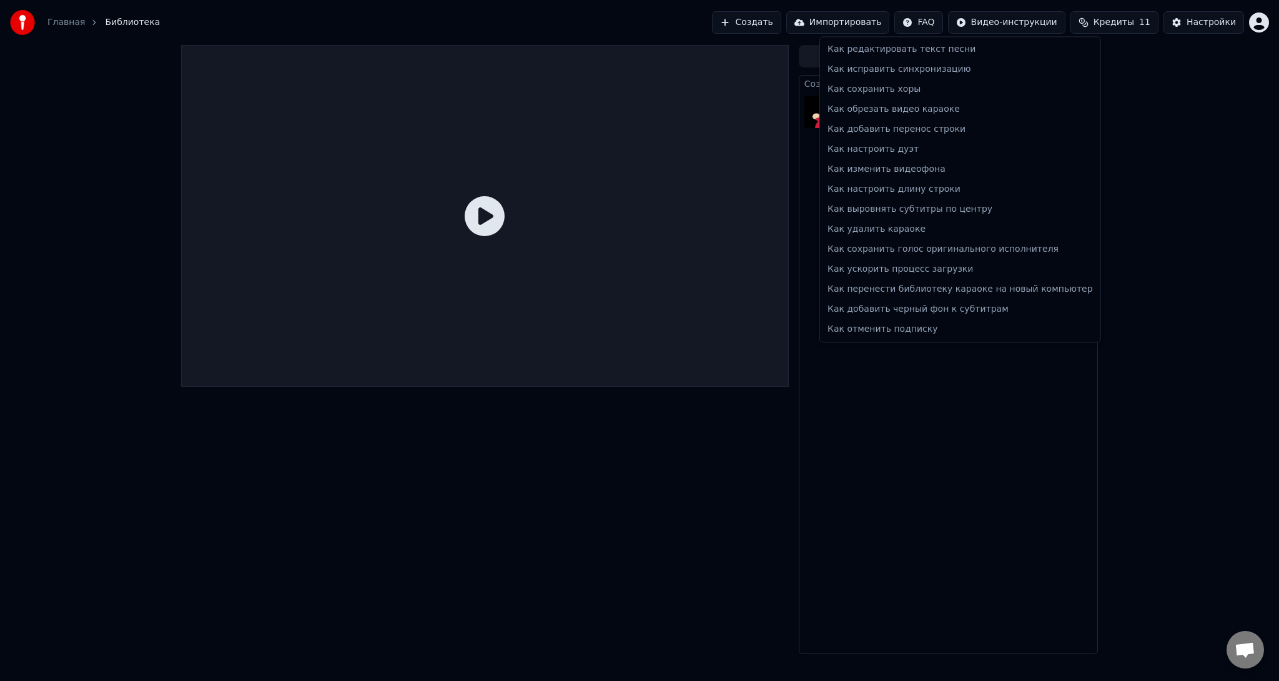
click at [1196, 185] on html "Главная Библиотека Создать Импортировать FAQ Видео-инструкции Кредиты 11 Настро…" at bounding box center [639, 340] width 1279 height 681
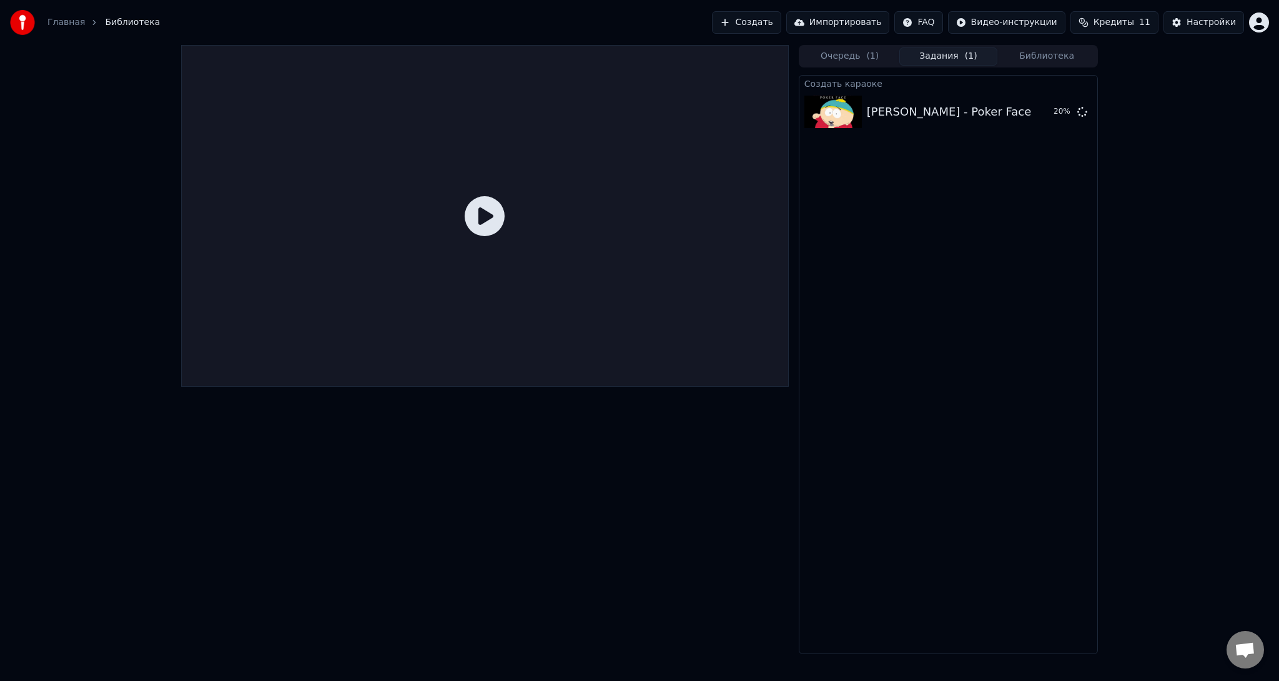
click at [76, 22] on link "Главная" at bounding box center [65, 22] width 37 height 12
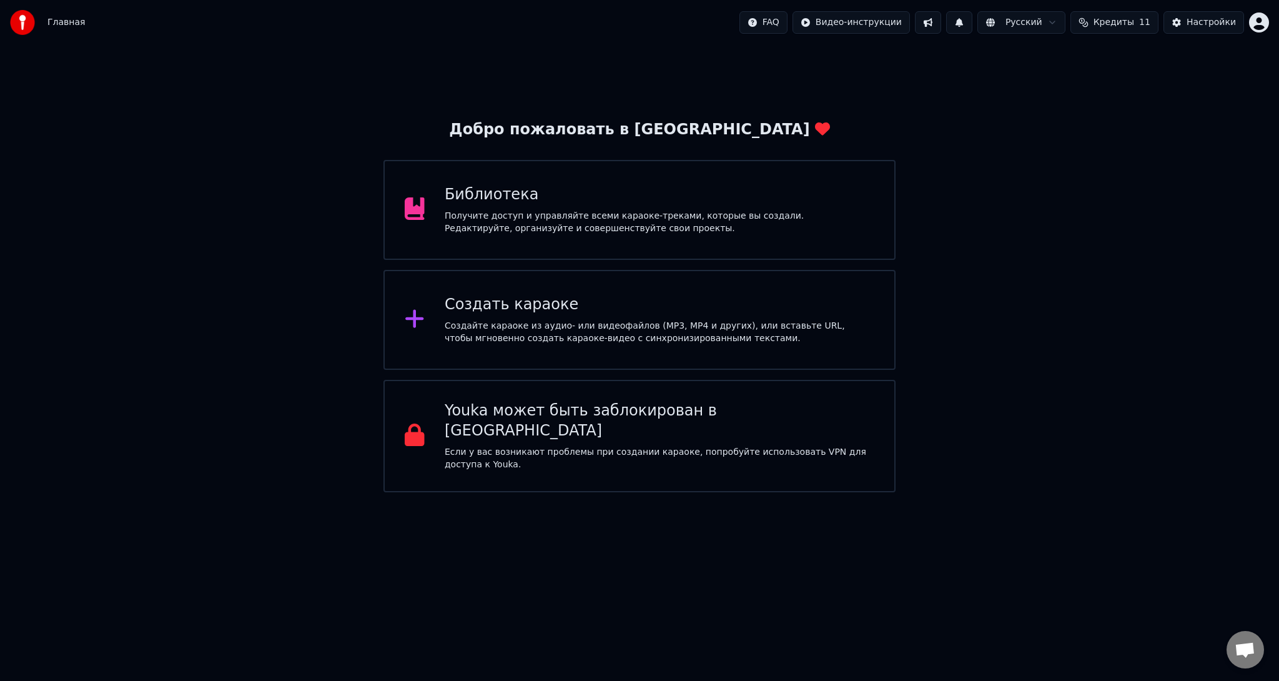
click at [817, 227] on div "Получите доступ и управляйте всеми караоке-треками, которые вы создали. Редакти…" at bounding box center [660, 222] width 430 height 25
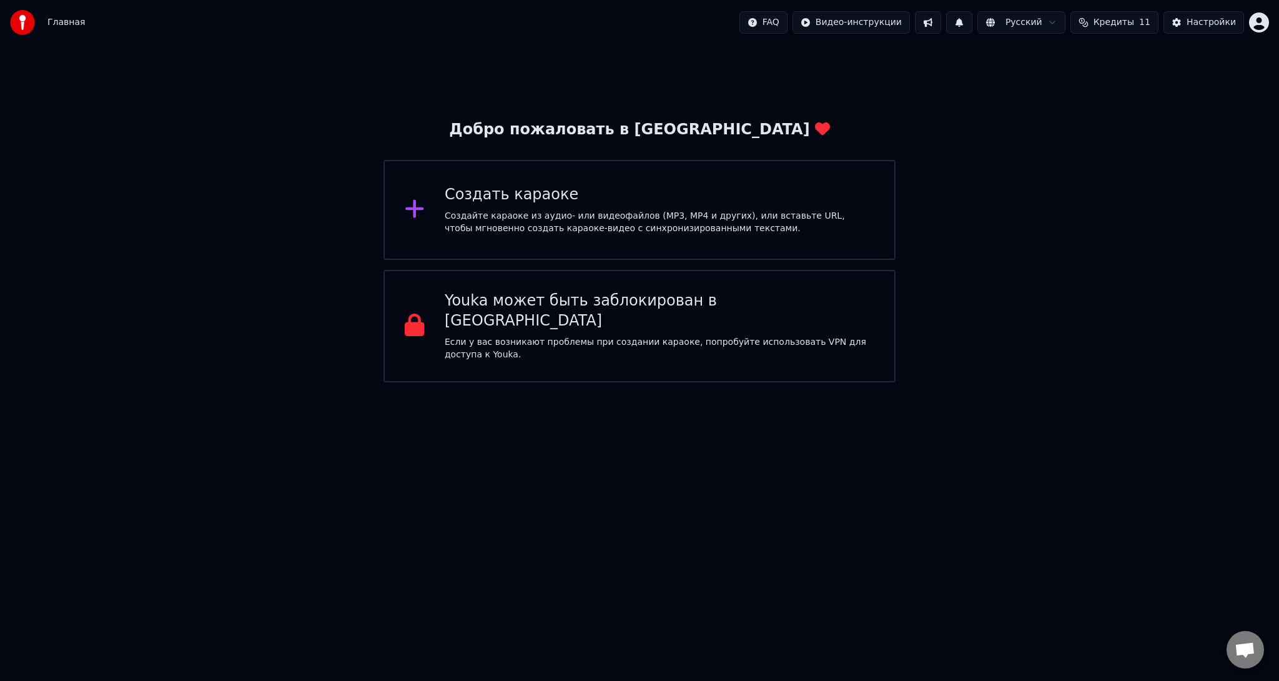
click at [759, 206] on div "Создать караоке Создайте караоке из аудио- или видеофайлов (MP3, MP4 и других),…" at bounding box center [660, 210] width 430 height 50
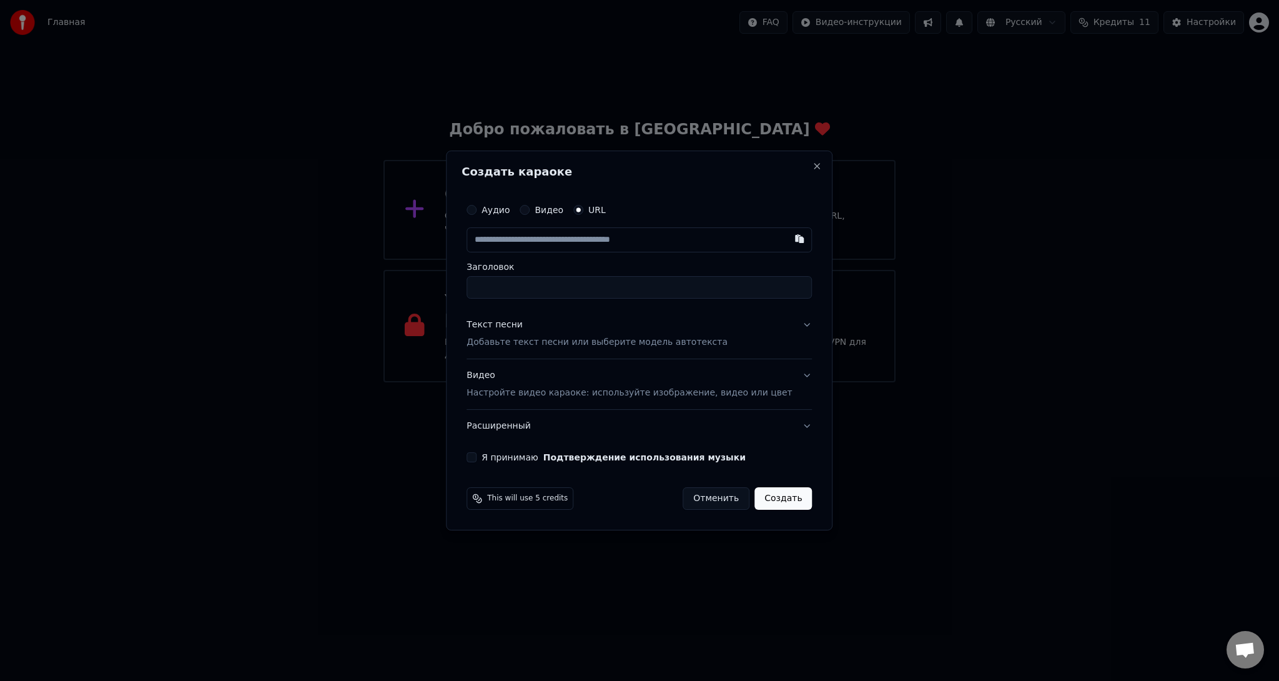
click at [797, 171] on h2 "Создать караоке" at bounding box center [638, 171] width 355 height 11
click at [812, 164] on button "Close" at bounding box center [817, 166] width 10 height 10
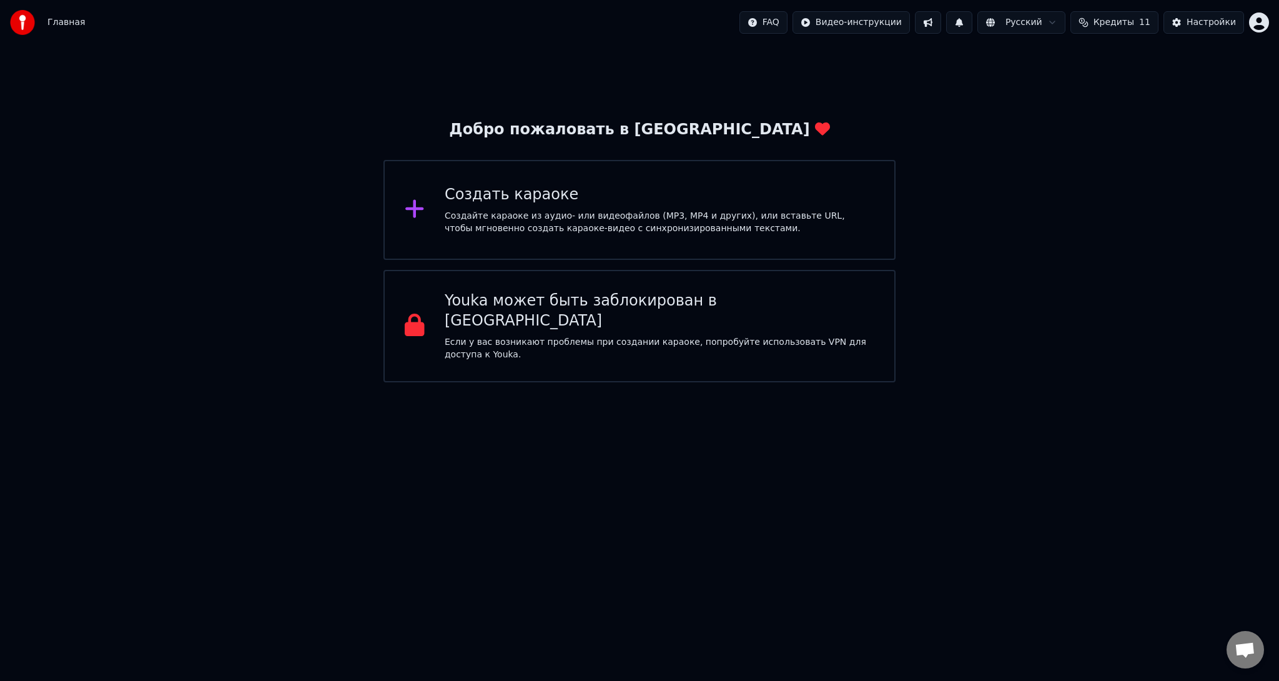
click at [1051, 20] on html "Главная FAQ Видео-инструкции Русский Кредиты 11 Настройки Добро пожаловать в Yo…" at bounding box center [639, 191] width 1279 height 382
click at [1200, 19] on div "Настройки" at bounding box center [1210, 22] width 49 height 12
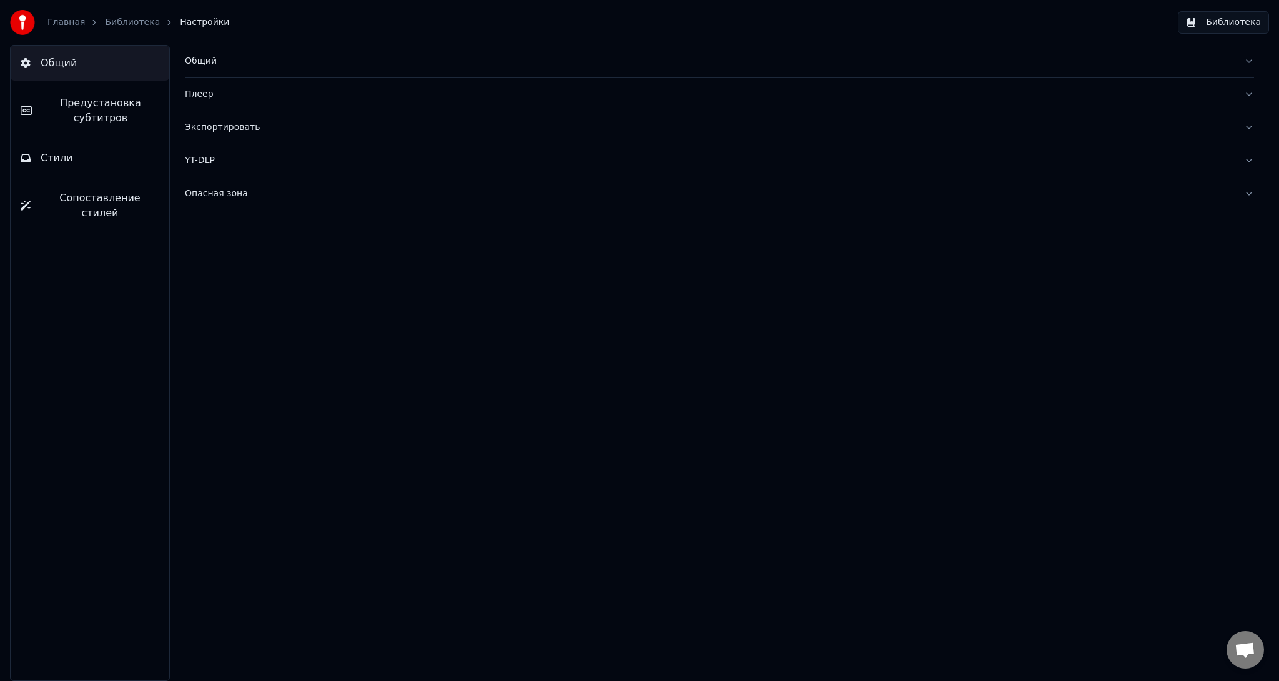
click at [123, 22] on link "Библиотека" at bounding box center [132, 22] width 55 height 12
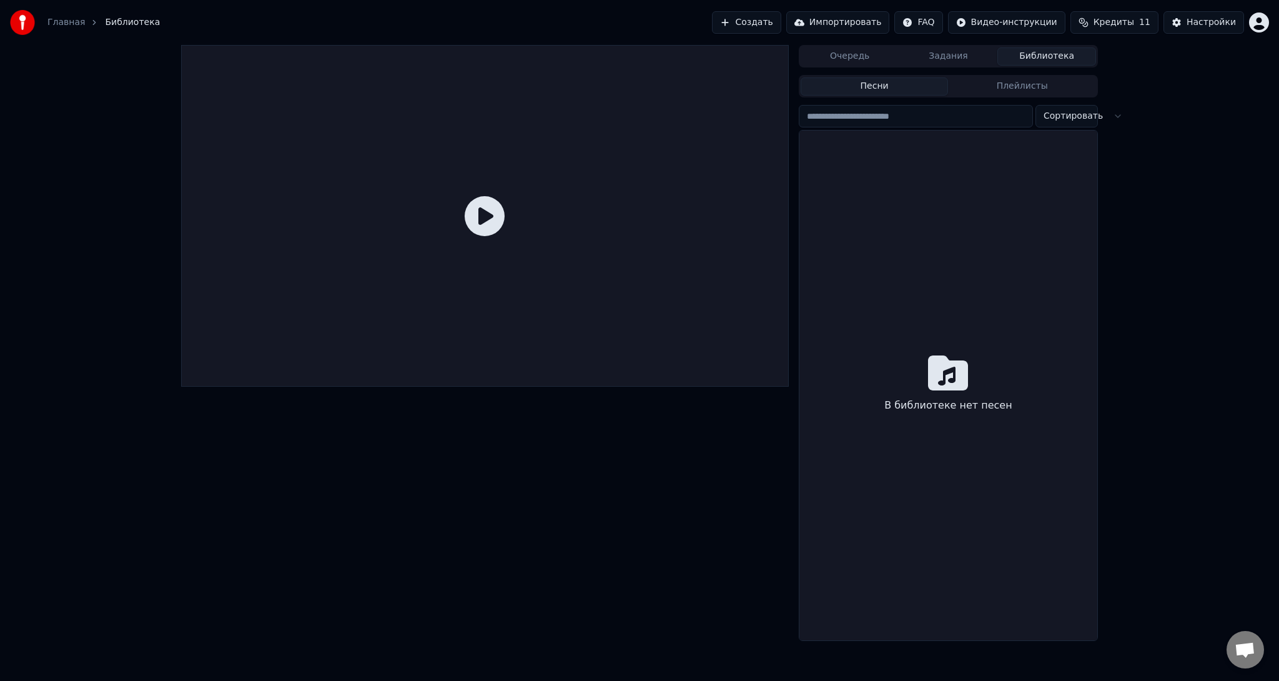
click at [870, 62] on button "Очередь" at bounding box center [849, 56] width 99 height 18
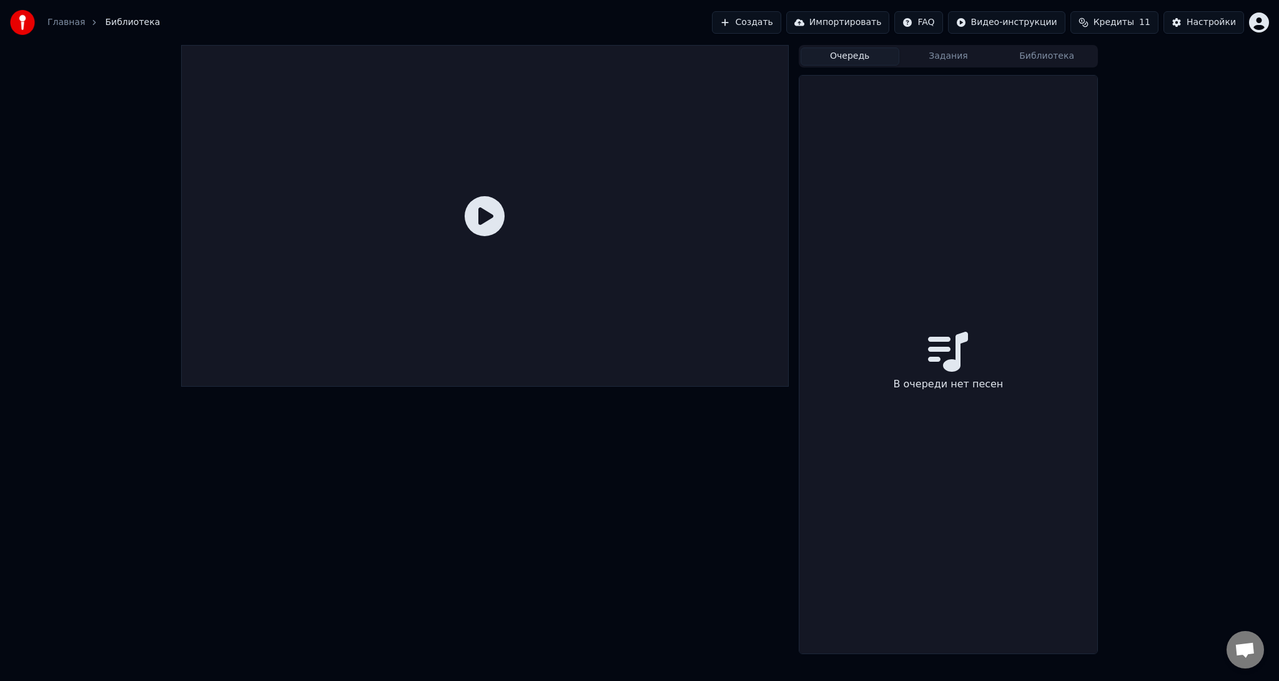
click at [932, 66] on div "Очередь Задания Библиотека" at bounding box center [948, 56] width 299 height 22
click at [943, 58] on button "Задания" at bounding box center [948, 56] width 99 height 18
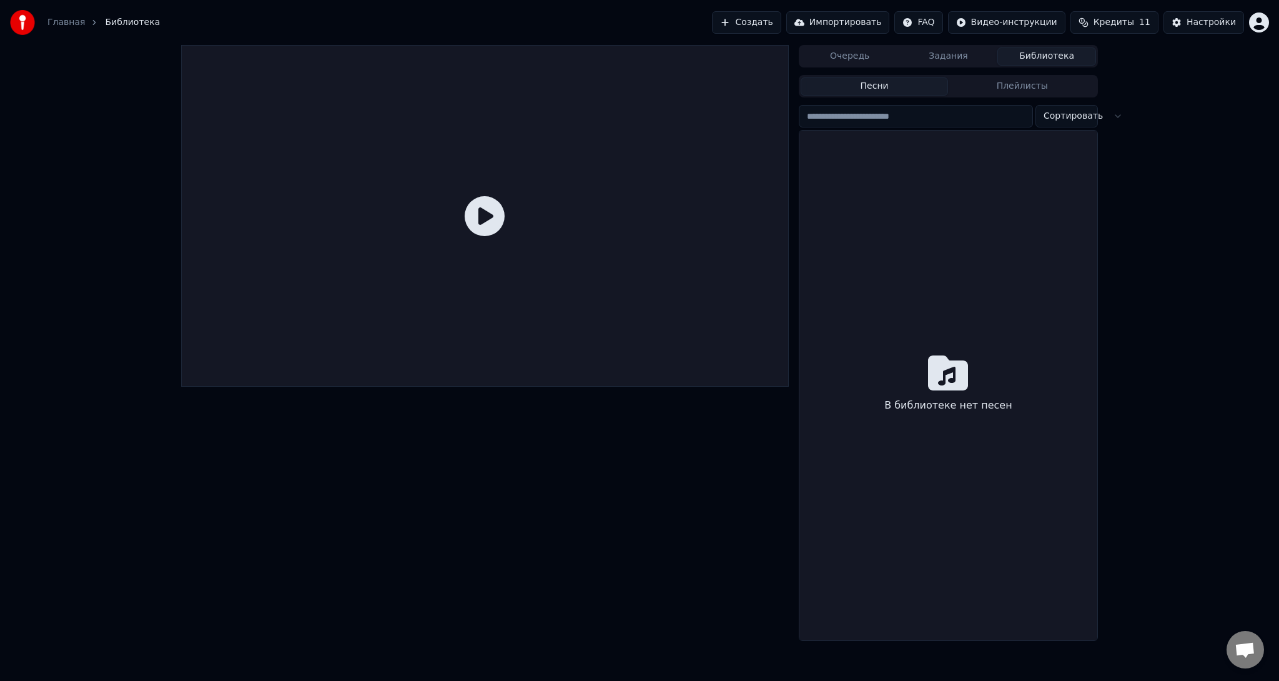
click at [1016, 60] on button "Библиотека" at bounding box center [1046, 56] width 99 height 18
click at [74, 20] on link "Главная" at bounding box center [65, 22] width 37 height 12
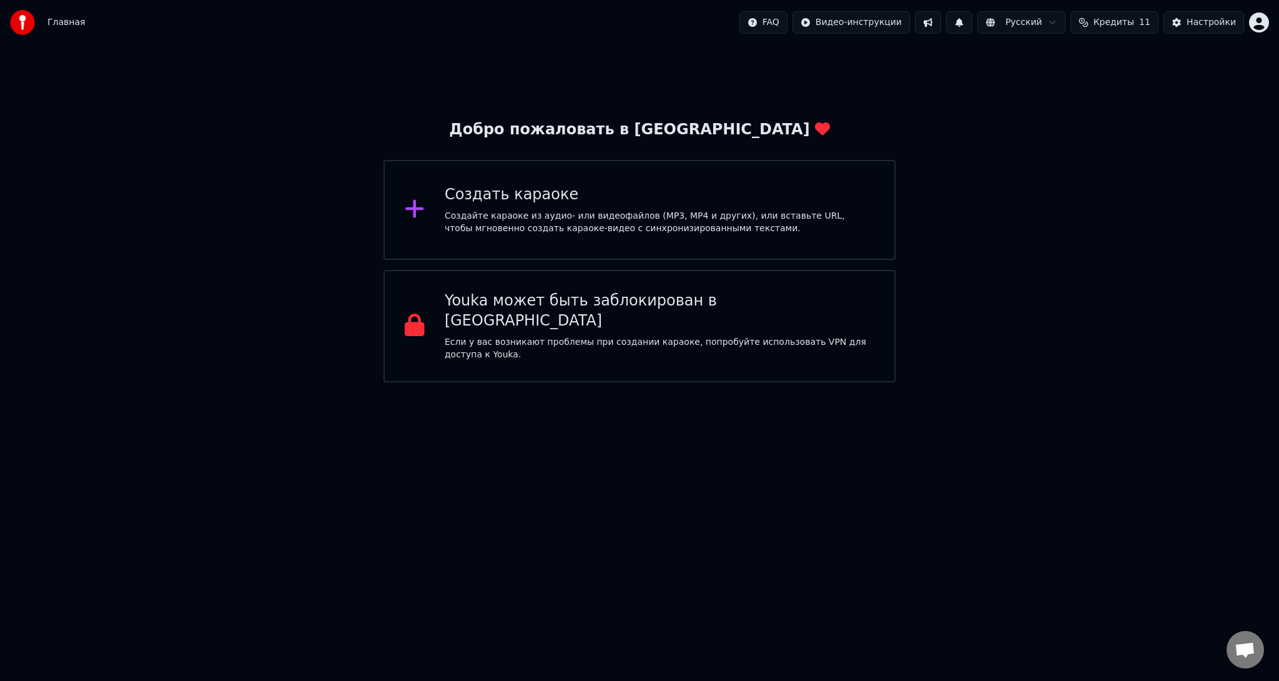
click at [674, 229] on div "Создайте караоке из аудио- или видеофайлов (MP3, MP4 и других), или вставьте UR…" at bounding box center [660, 222] width 430 height 25
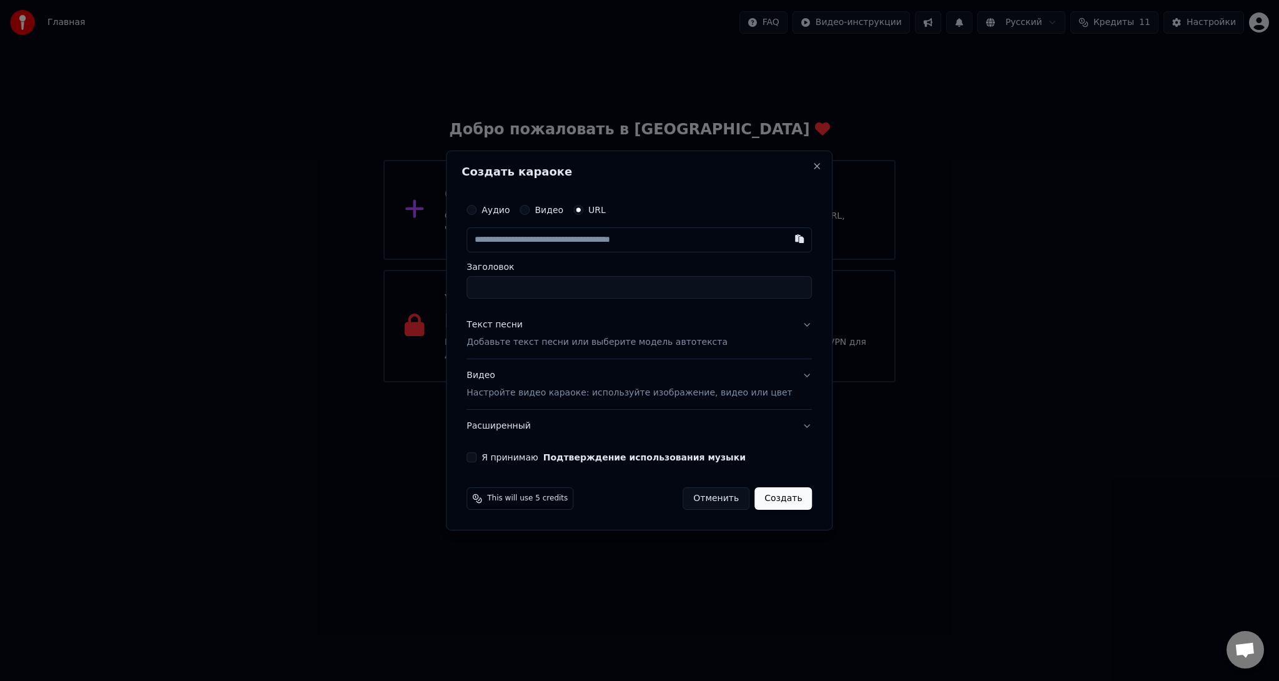
click at [789, 385] on button "Видео Настройте видео караоке: используйте изображение, видео или цвет" at bounding box center [638, 384] width 345 height 50
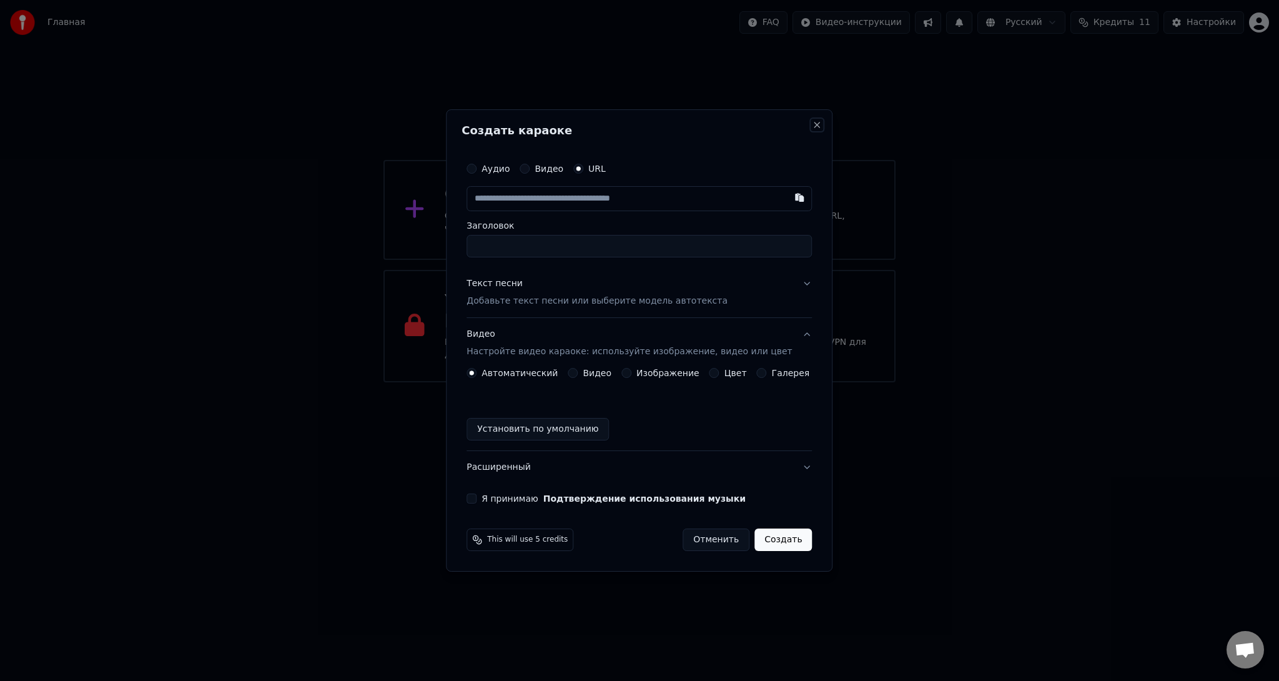
click at [812, 125] on button "Close" at bounding box center [817, 125] width 10 height 10
